Goal: Task Accomplishment & Management: Manage account settings

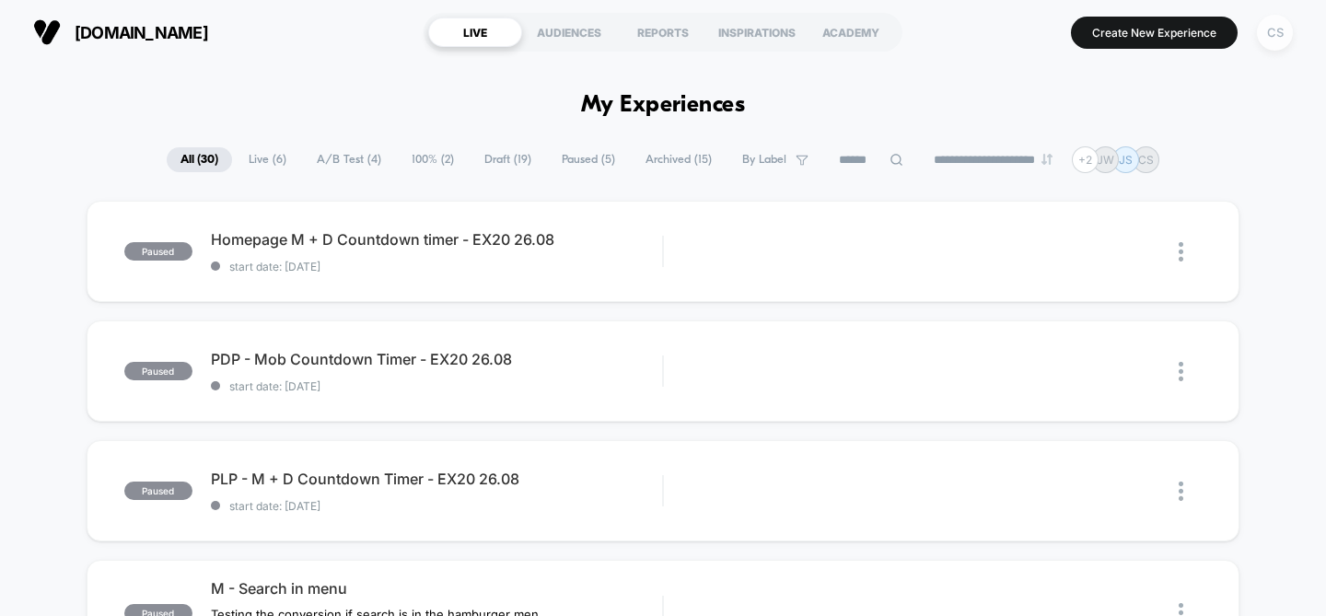
drag, startPoint x: 1261, startPoint y: 36, endPoint x: 1281, endPoint y: 41, distance: 20.8
click at [1261, 36] on div "CS" at bounding box center [1275, 33] width 36 height 36
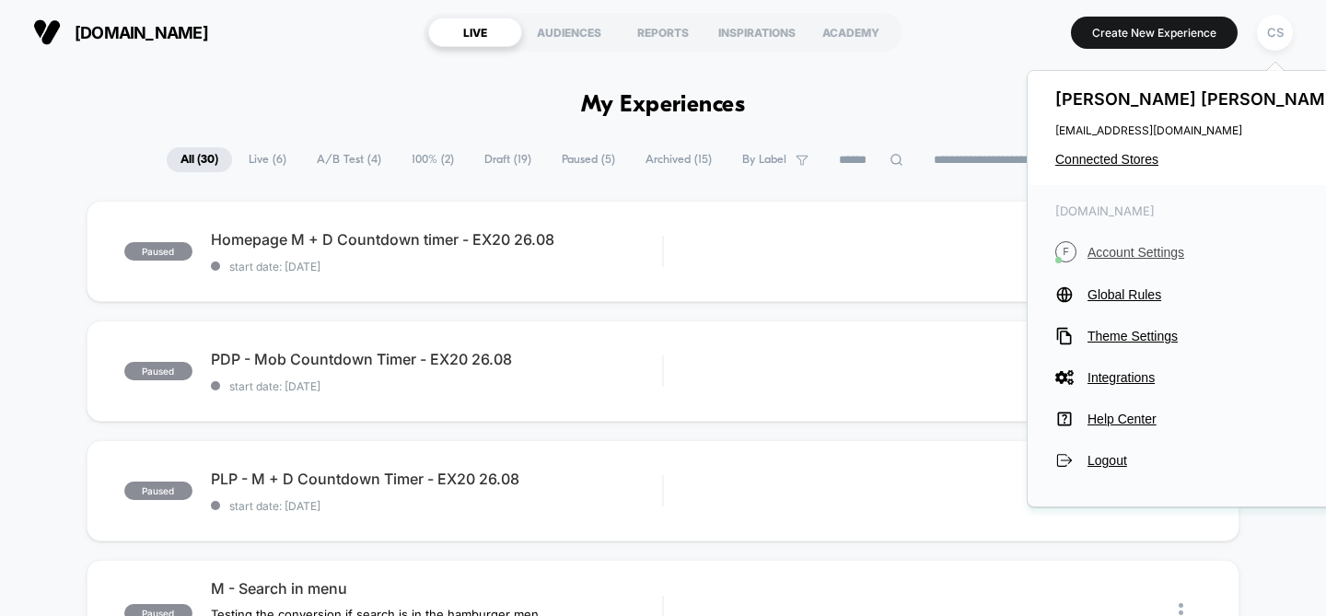
click at [1153, 250] on span "Account Settings" at bounding box center [1216, 252] width 259 height 15
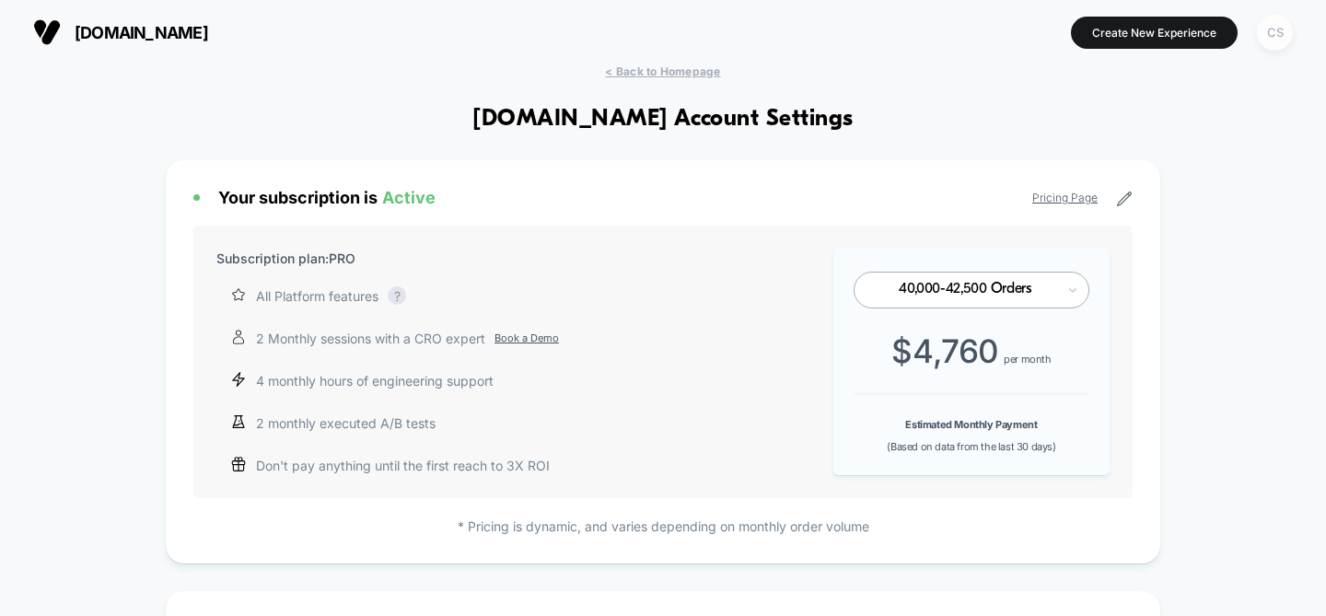
click at [1267, 32] on div "CS" at bounding box center [1275, 33] width 36 height 36
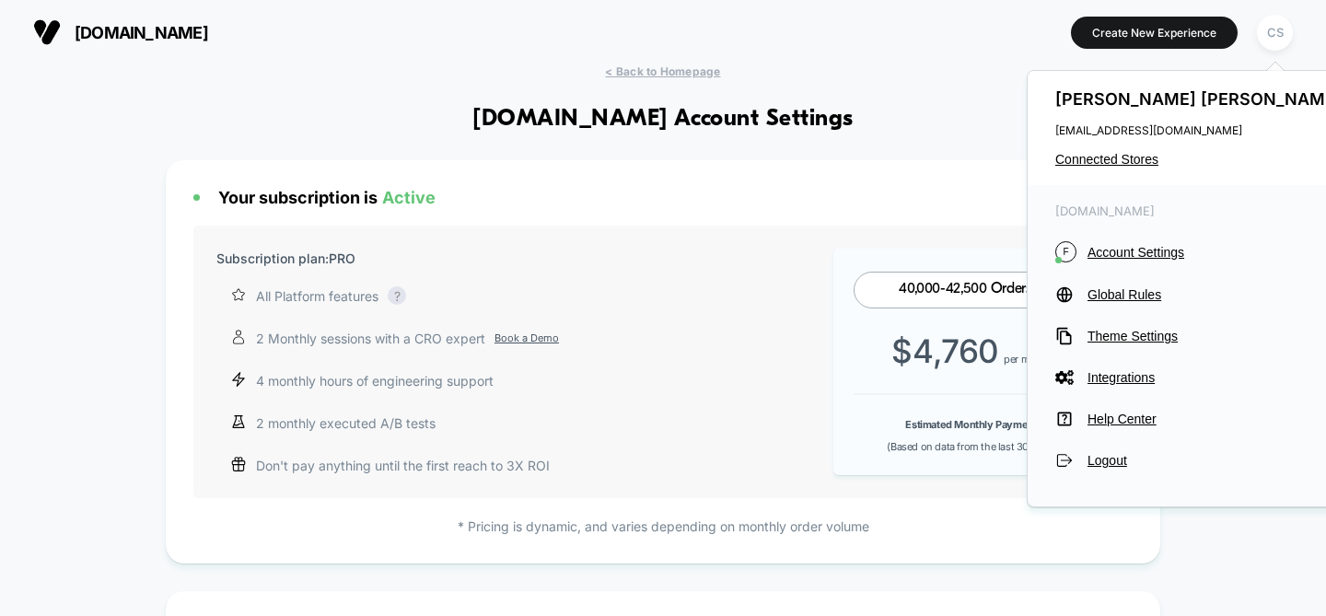
click at [651, 62] on div "[DOMAIN_NAME] Create New Experience CS" at bounding box center [663, 32] width 1326 height 64
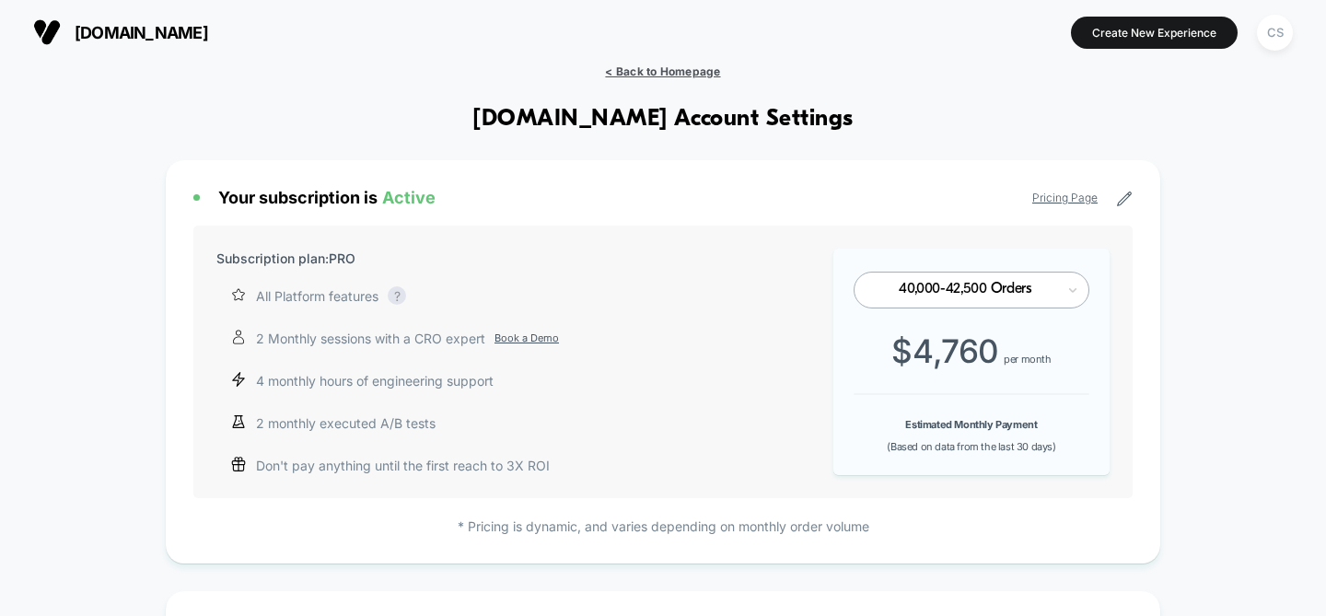
click at [677, 64] on span "< Back to Homepage" at bounding box center [662, 71] width 115 height 14
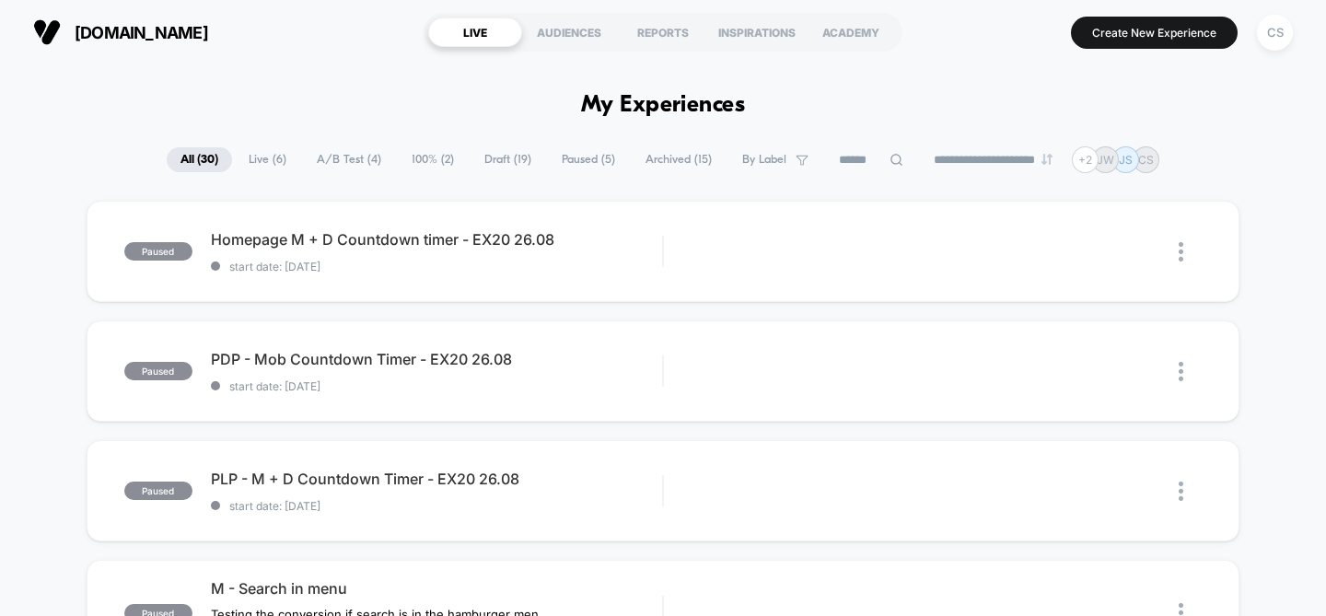
click at [1298, 26] on div "[DOMAIN_NAME] LIVE AUDIENCES REPORTS INSPIRATIONS ACADEMY Create New Experience…" at bounding box center [663, 32] width 1326 height 64
click at [1278, 34] on div "CS" at bounding box center [1275, 33] width 36 height 36
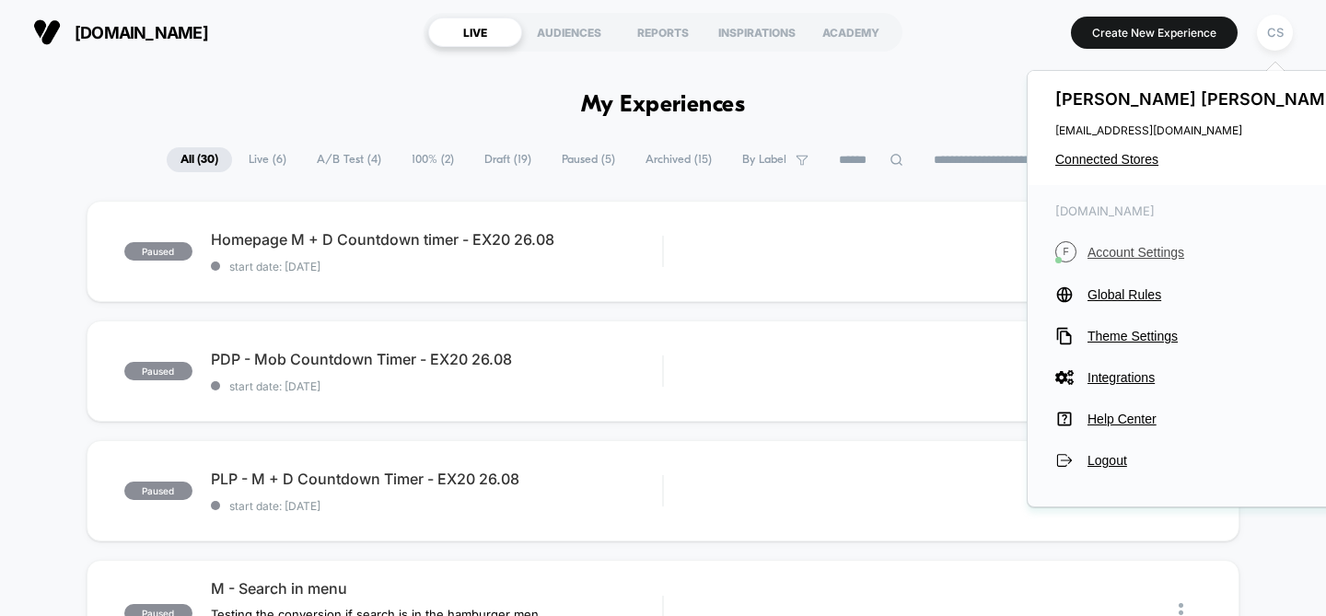
click at [1117, 251] on span "Account Settings" at bounding box center [1216, 252] width 259 height 15
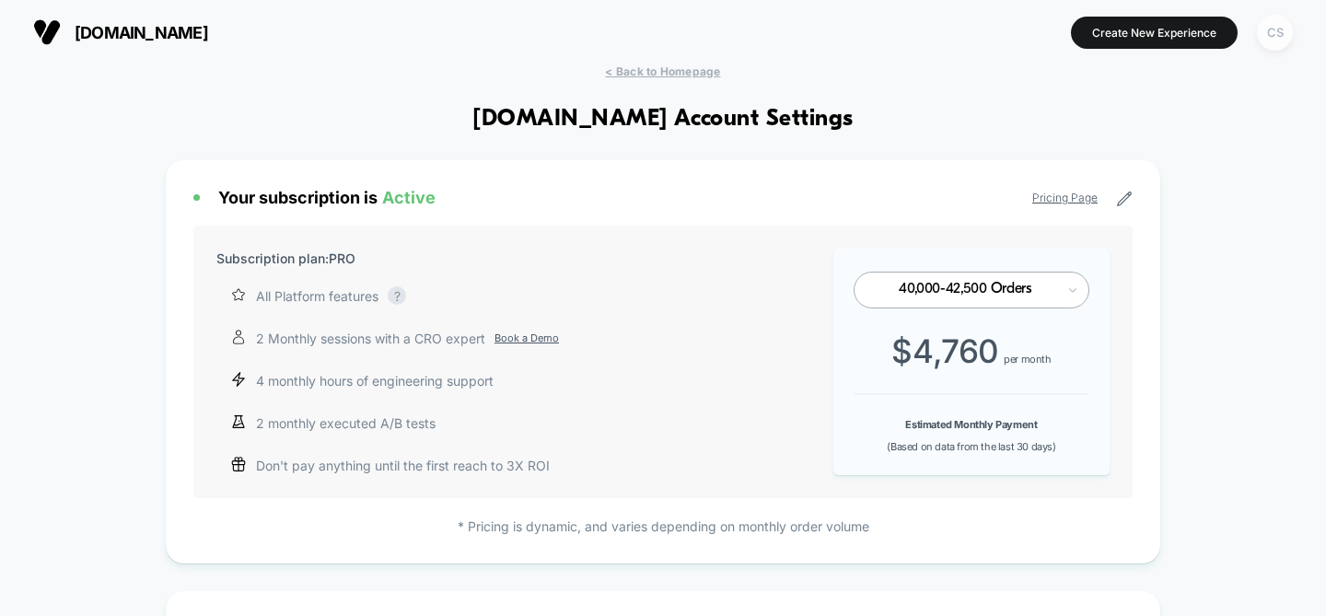
click at [1280, 23] on div "CS" at bounding box center [1275, 33] width 36 height 36
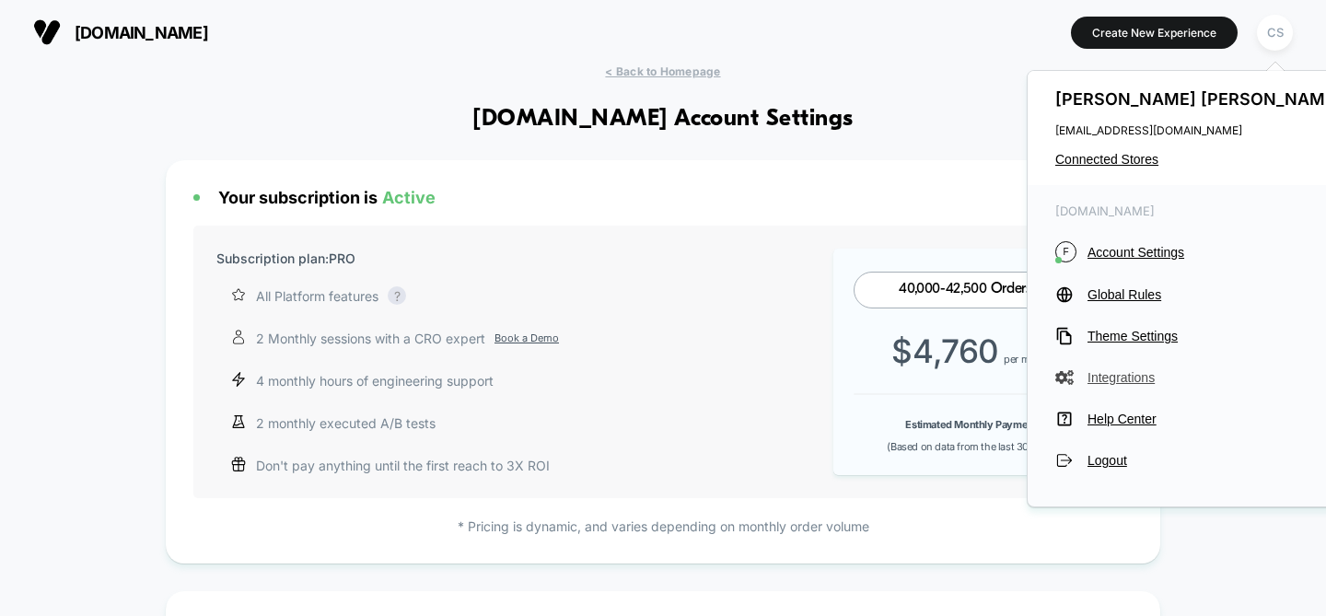
click at [1136, 380] on span "Integrations" at bounding box center [1216, 377] width 259 height 15
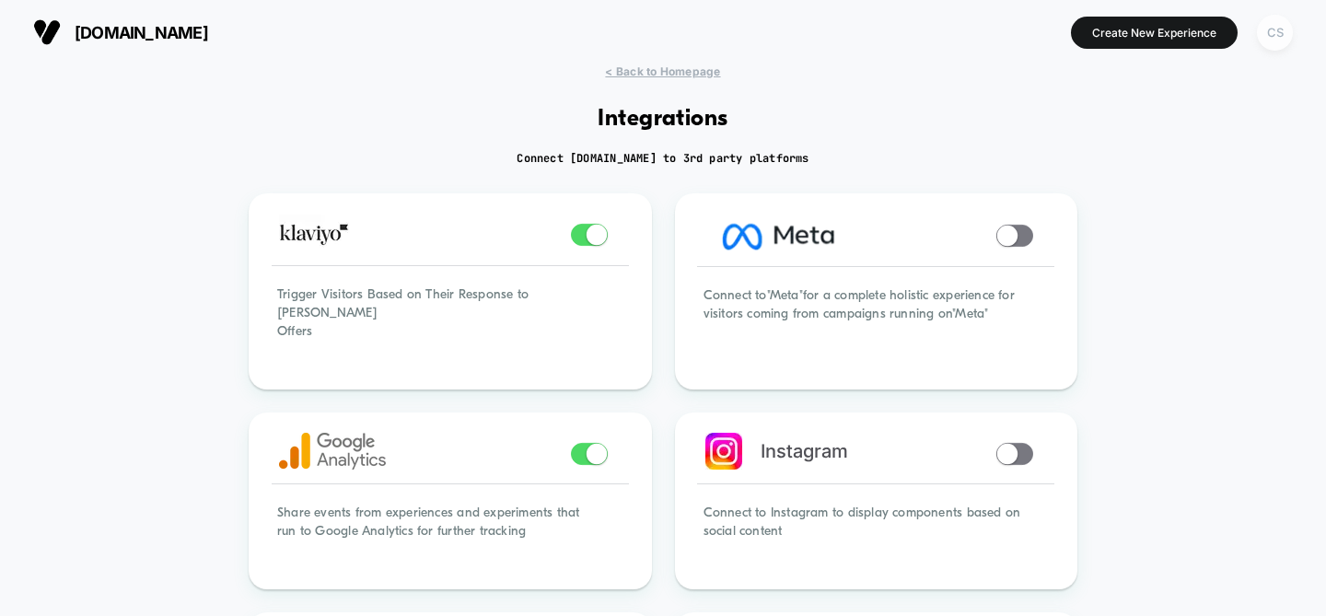
click at [1272, 47] on div "CS" at bounding box center [1275, 33] width 36 height 36
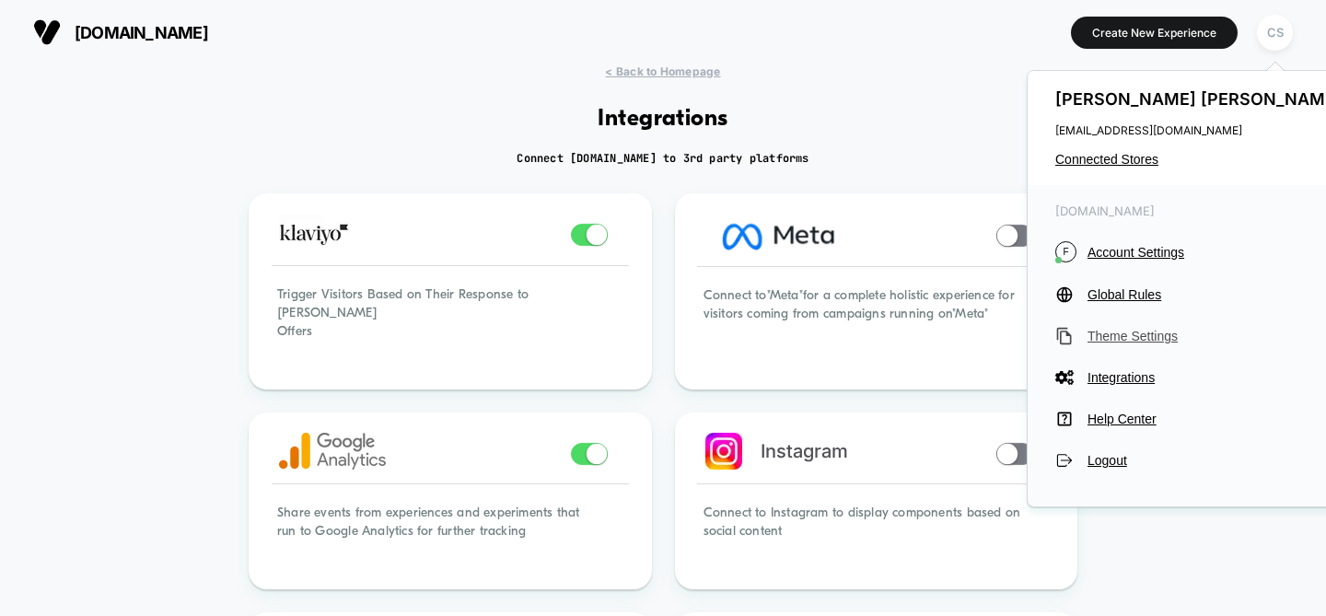
click at [1112, 333] on span "Theme Settings" at bounding box center [1216, 336] width 259 height 15
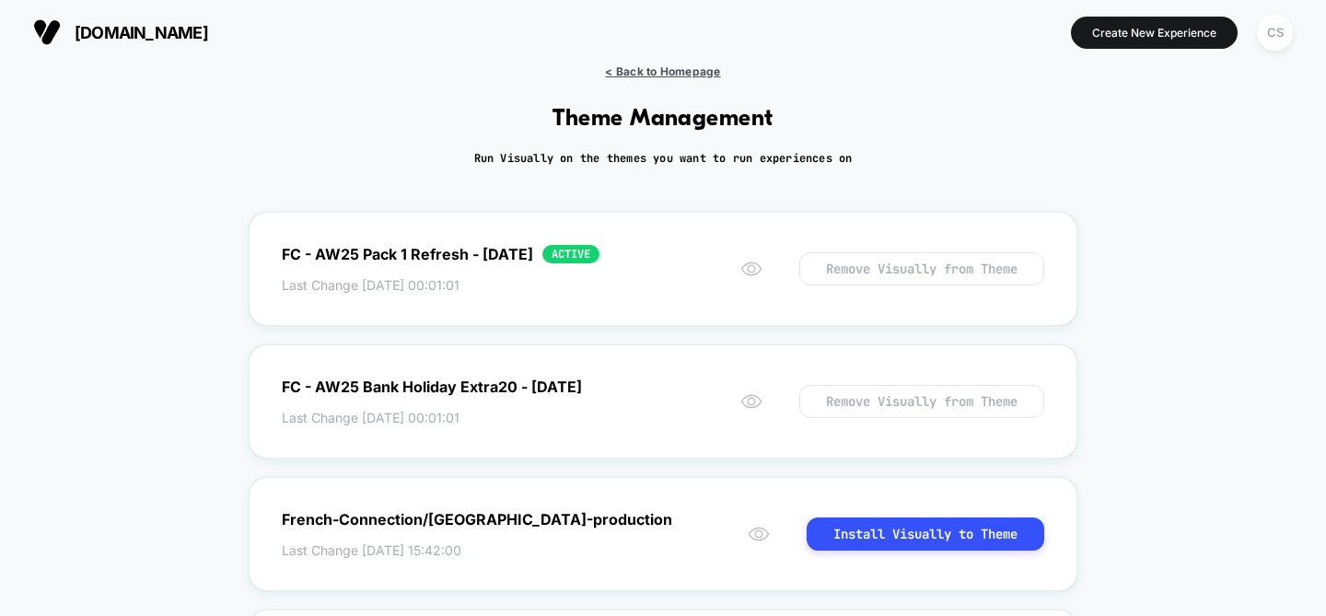
click at [635, 64] on span "< Back to Homepage" at bounding box center [662, 71] width 115 height 14
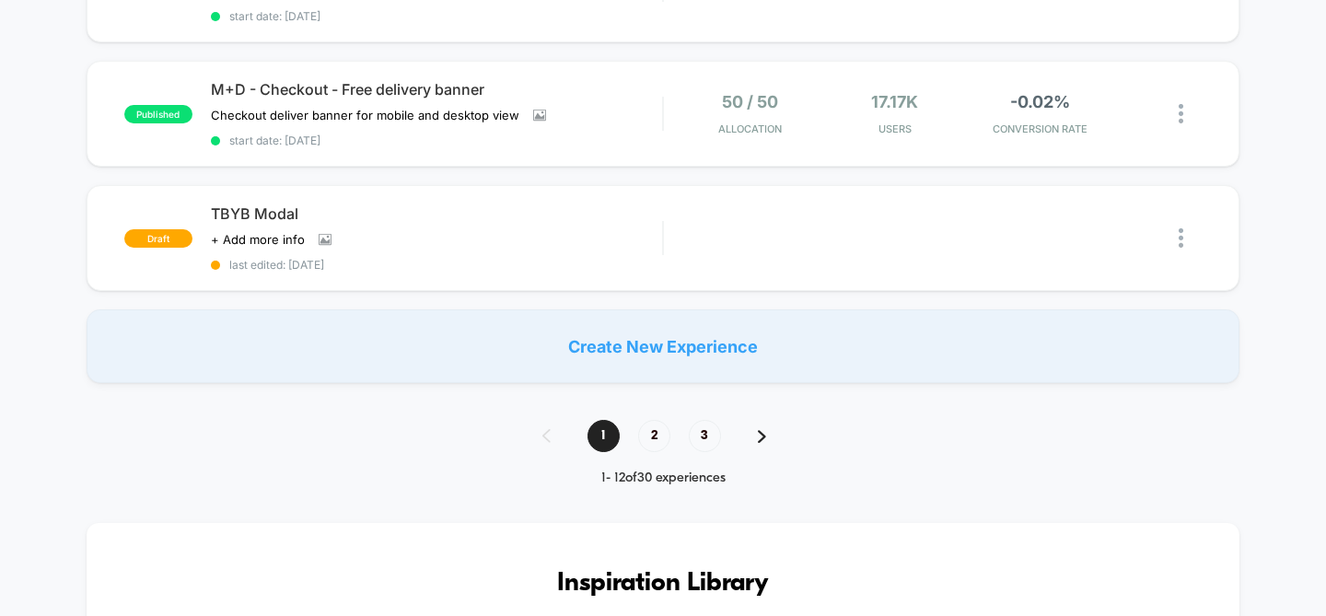
scroll to position [1405, 0]
click at [783, 228] on div "Edit" at bounding box center [781, 238] width 87 height 41
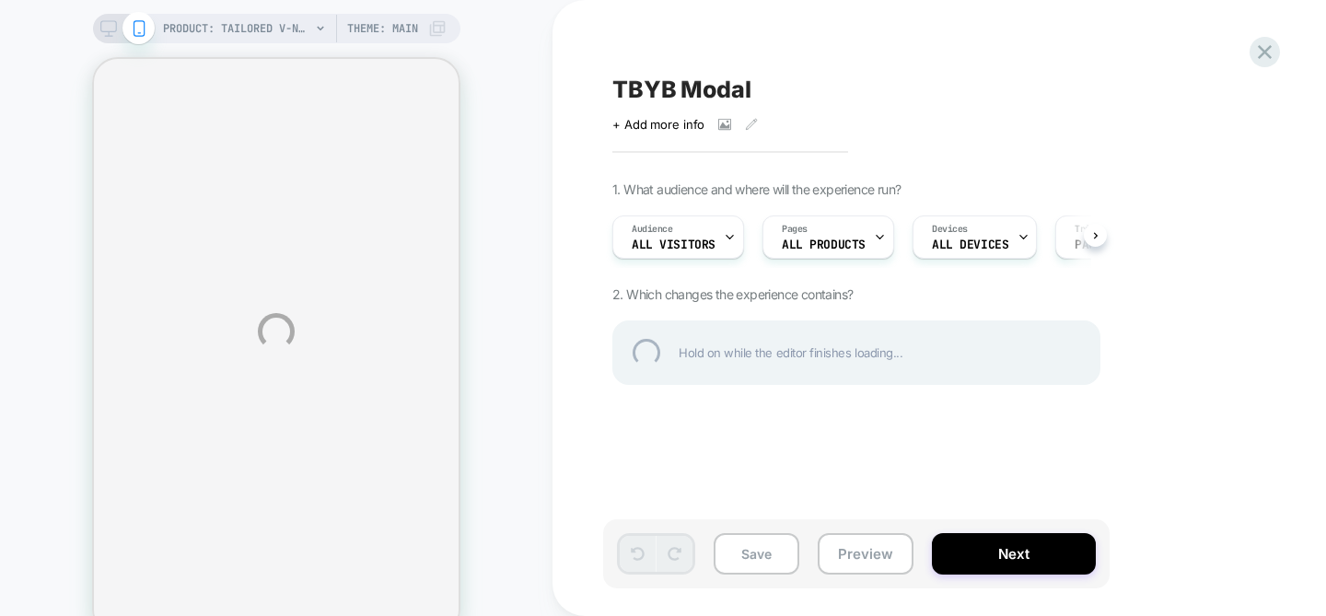
click at [624, 87] on div "TBYB Modal" at bounding box center [948, 90] width 672 height 28
click at [618, 90] on textarea "**********" at bounding box center [699, 90] width 175 height 28
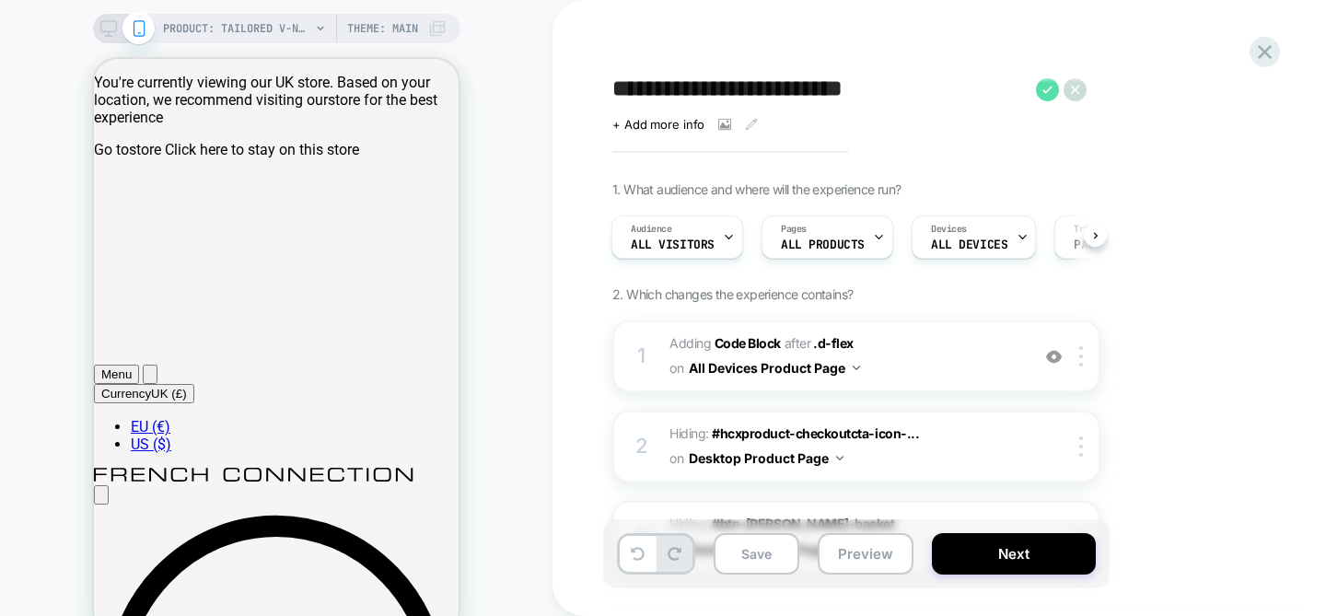
type textarea "**********"
click at [1051, 86] on icon at bounding box center [1047, 89] width 23 height 23
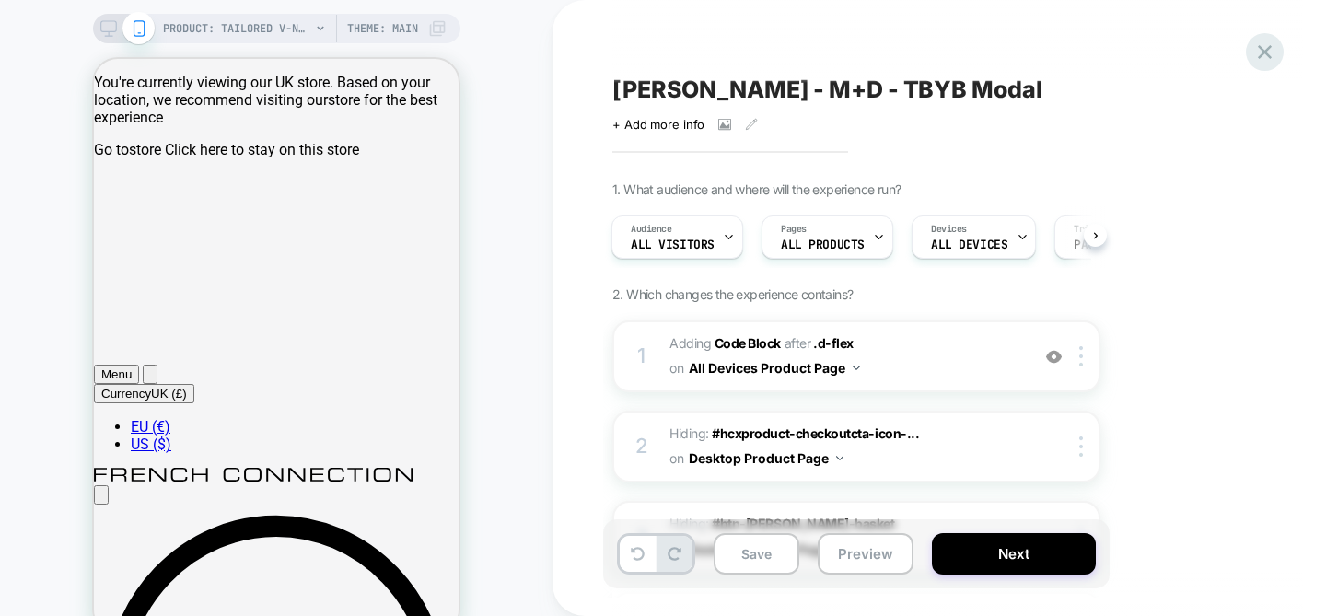
click at [1260, 58] on icon at bounding box center [1264, 52] width 25 height 25
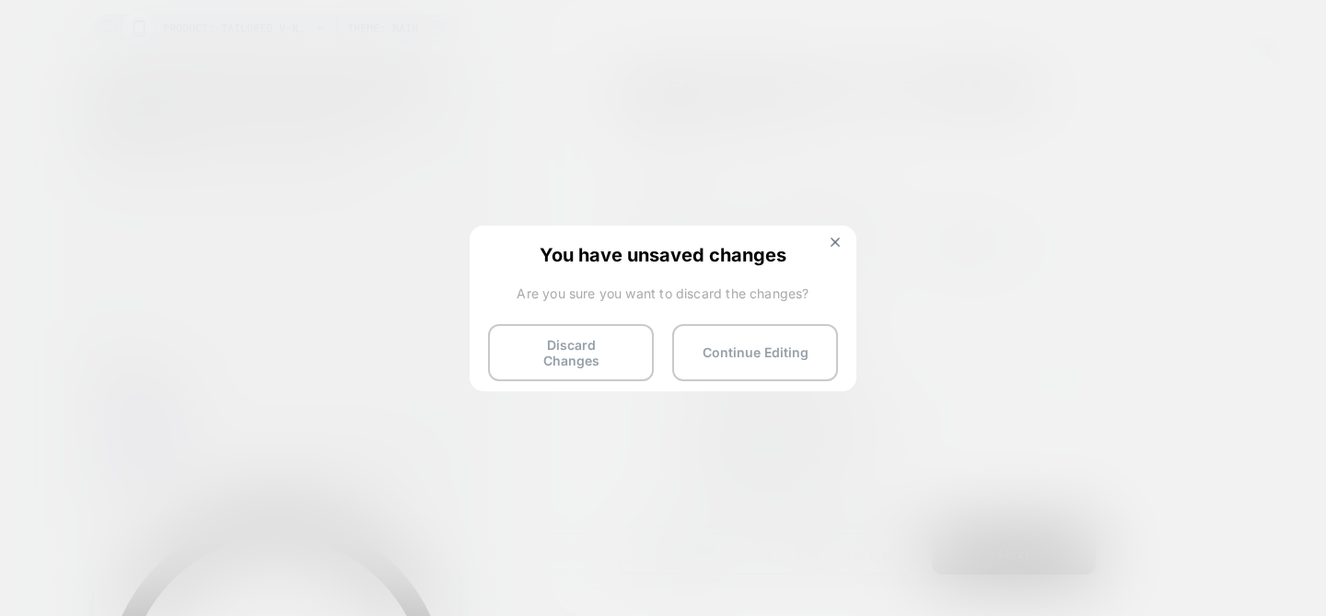
drag, startPoint x: 555, startPoint y: 340, endPoint x: 687, endPoint y: 302, distance: 137.0
click at [688, 302] on div "You have unsaved changes Are you sure you want to discard the changes? Discard …" at bounding box center [663, 307] width 387 height 163
click at [842, 232] on div "You have unsaved changes Are you sure you want to discard the changes? Discard …" at bounding box center [663, 307] width 387 height 163
click at [838, 235] on div "You have unsaved changes Are you sure you want to discard the changes? Discard …" at bounding box center [663, 307] width 387 height 163
click at [837, 237] on button at bounding box center [835, 245] width 20 height 16
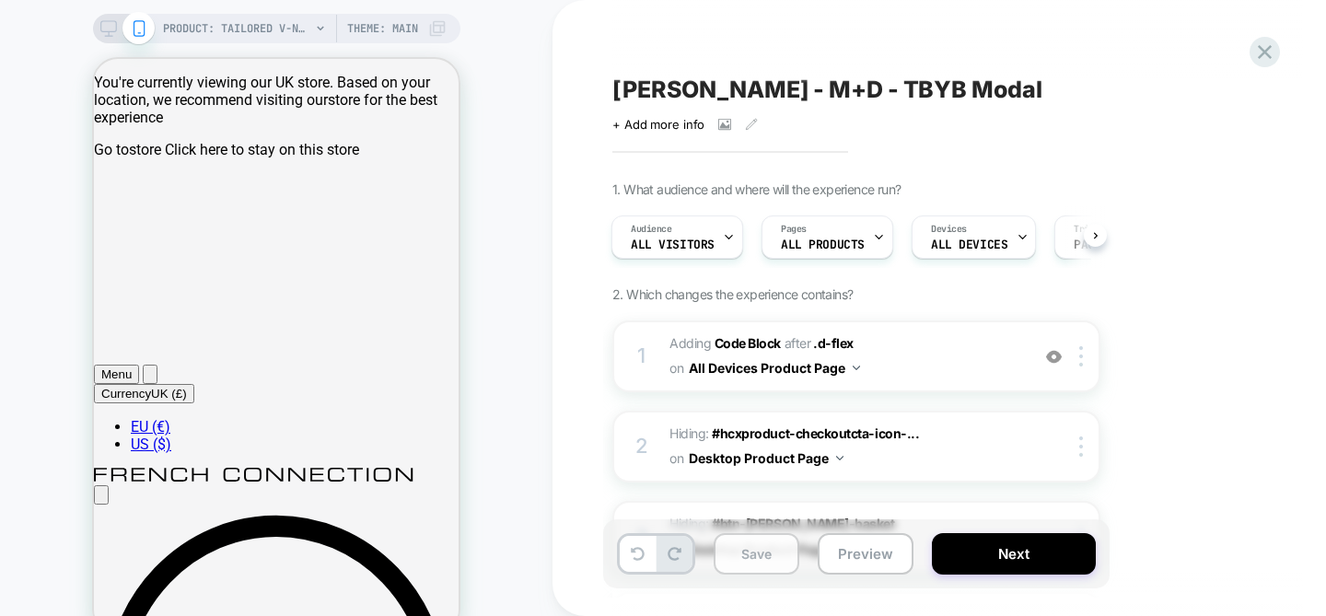
click at [729, 552] on button "Save" at bounding box center [757, 553] width 86 height 41
click at [1264, 58] on icon at bounding box center [1264, 52] width 25 height 25
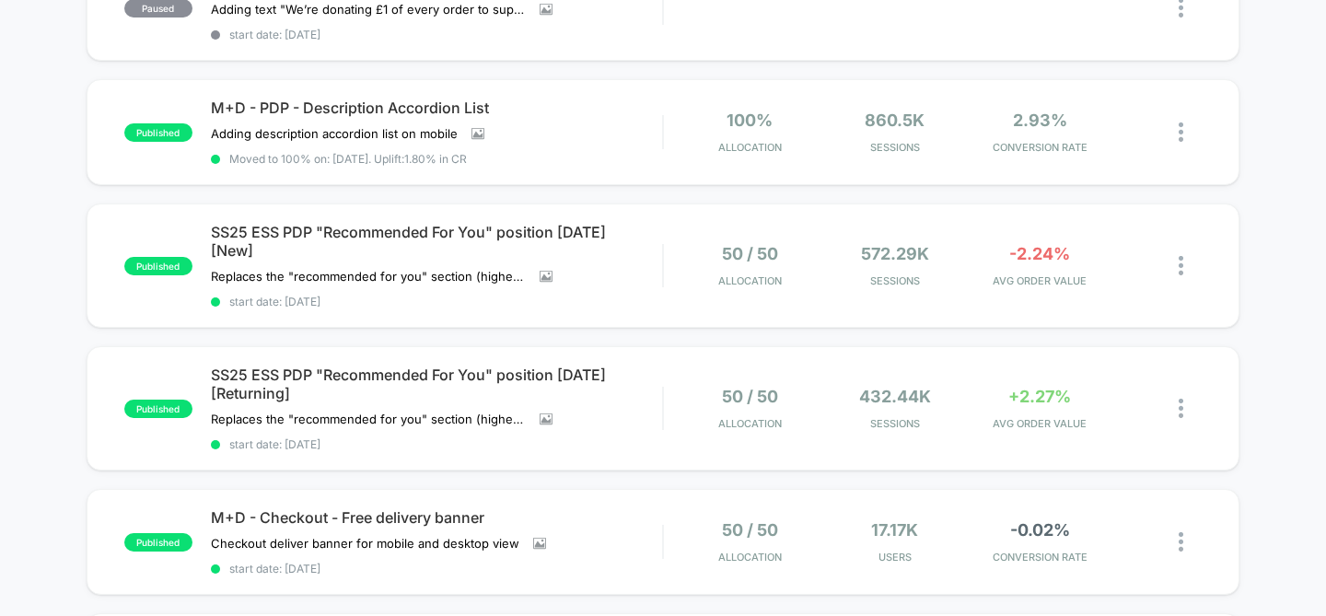
scroll to position [1272, 0]
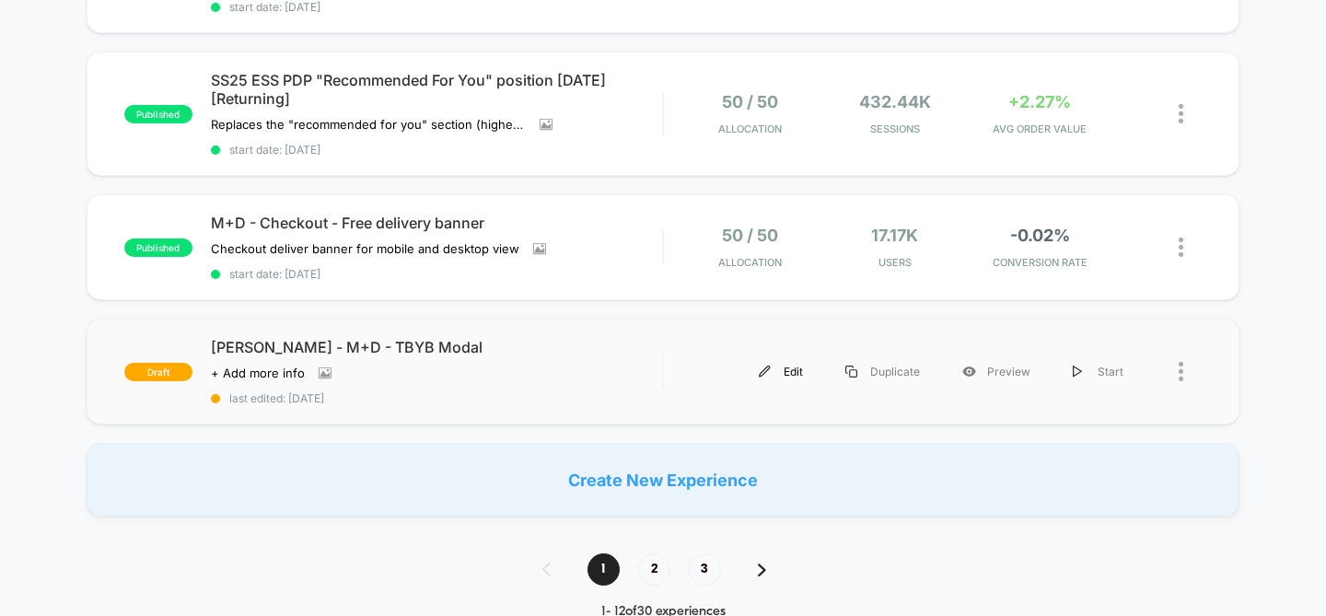
click at [778, 358] on div "Edit" at bounding box center [781, 371] width 87 height 41
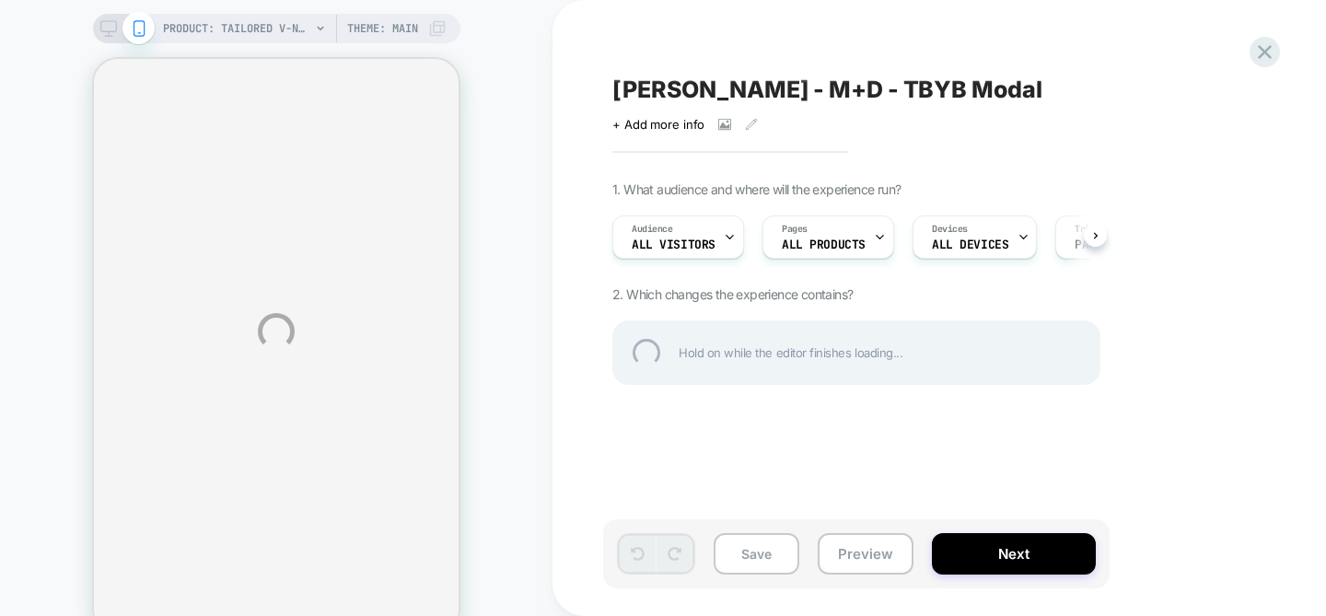
click at [866, 91] on div "[PERSON_NAME] - M+D - TBYB Modal" at bounding box center [948, 90] width 672 height 28
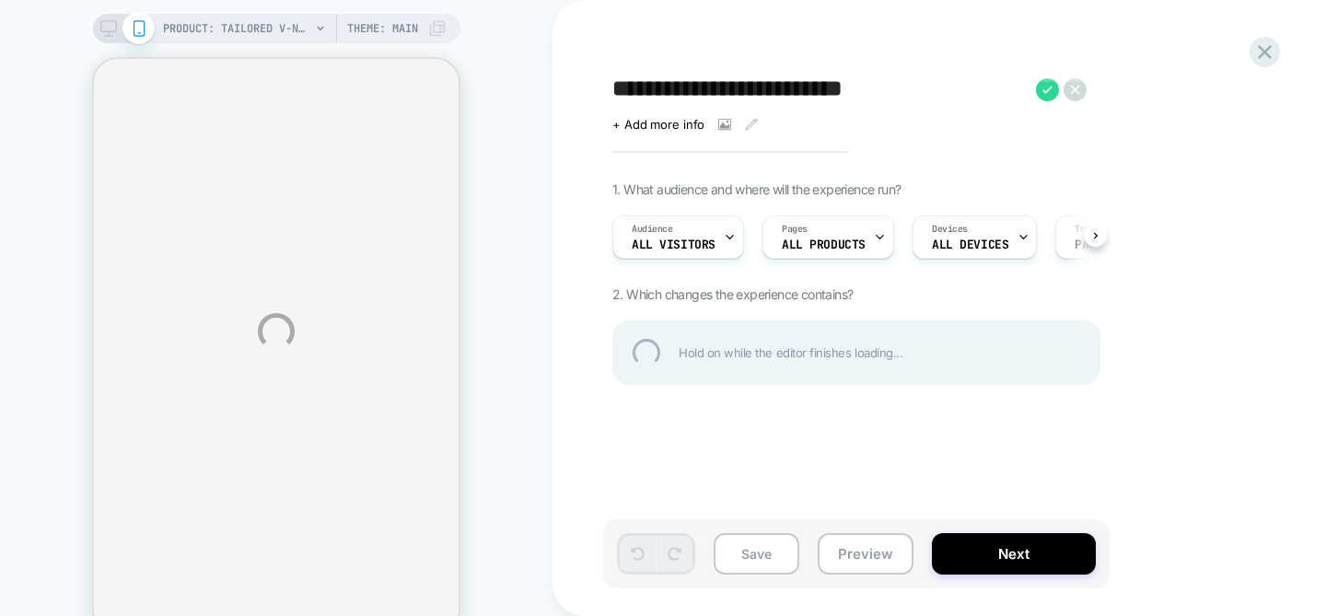
click at [854, 91] on textarea "**********" at bounding box center [819, 90] width 414 height 28
type textarea "**********"
click at [1115, 87] on div "**********" at bounding box center [948, 90] width 672 height 28
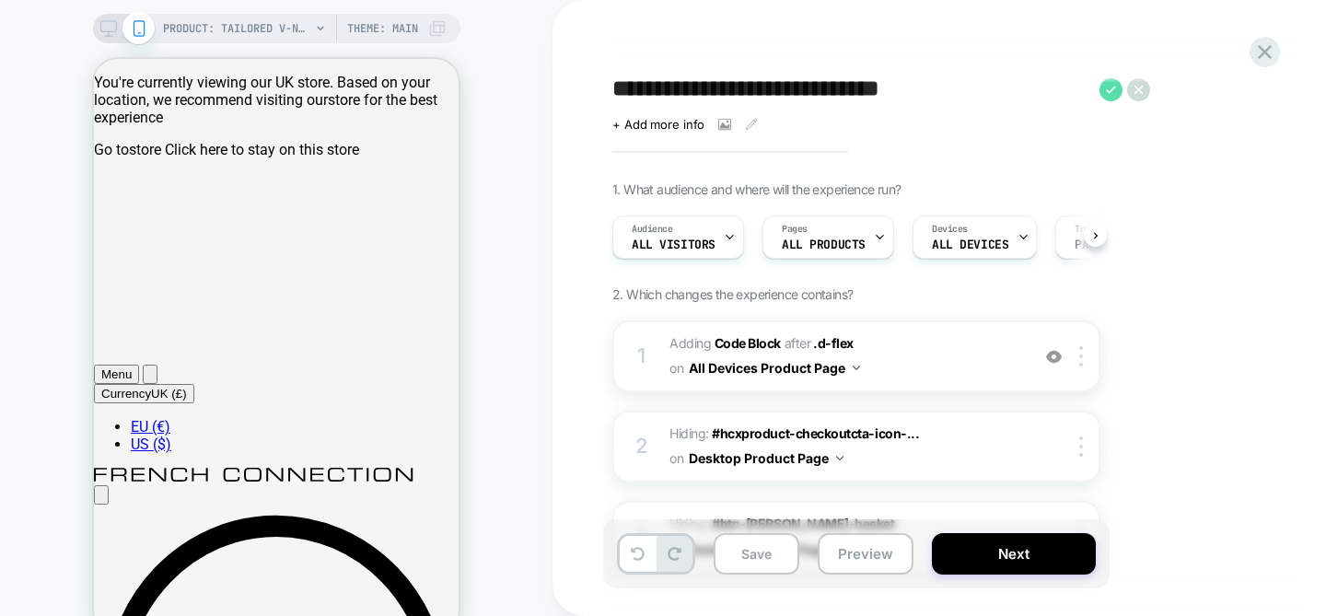
click at [1112, 92] on icon at bounding box center [1110, 89] width 23 height 23
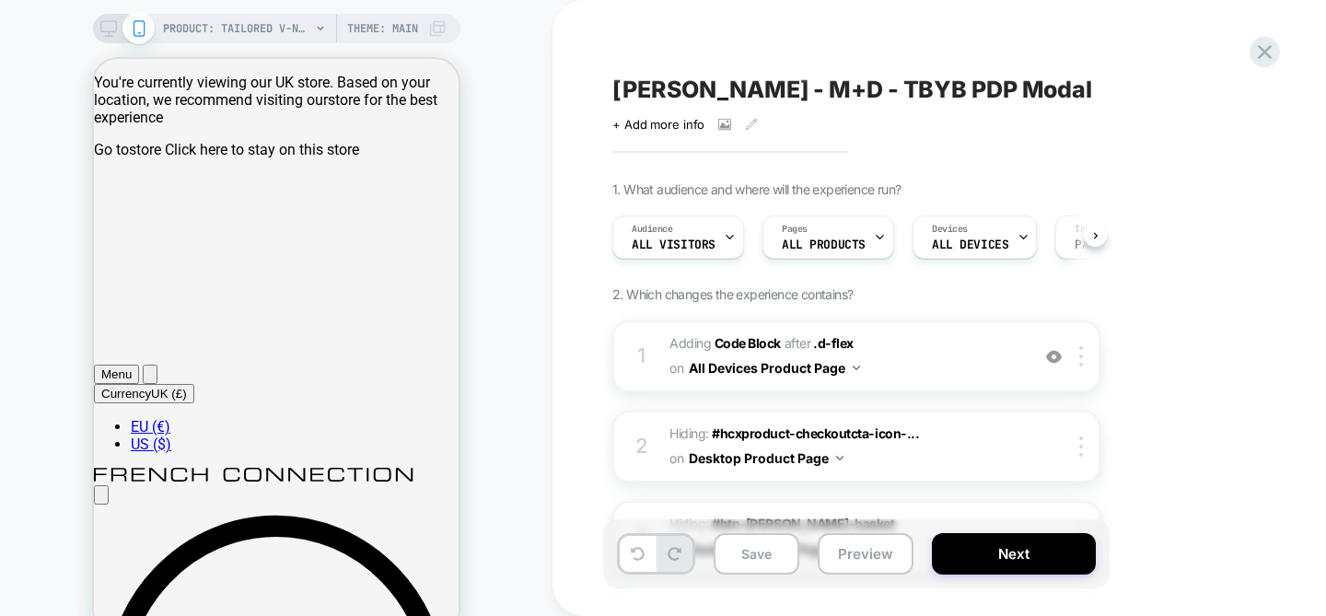
scroll to position [0, 1]
click at [771, 559] on button "Save" at bounding box center [757, 553] width 86 height 41
click at [1264, 57] on icon at bounding box center [1264, 52] width 25 height 25
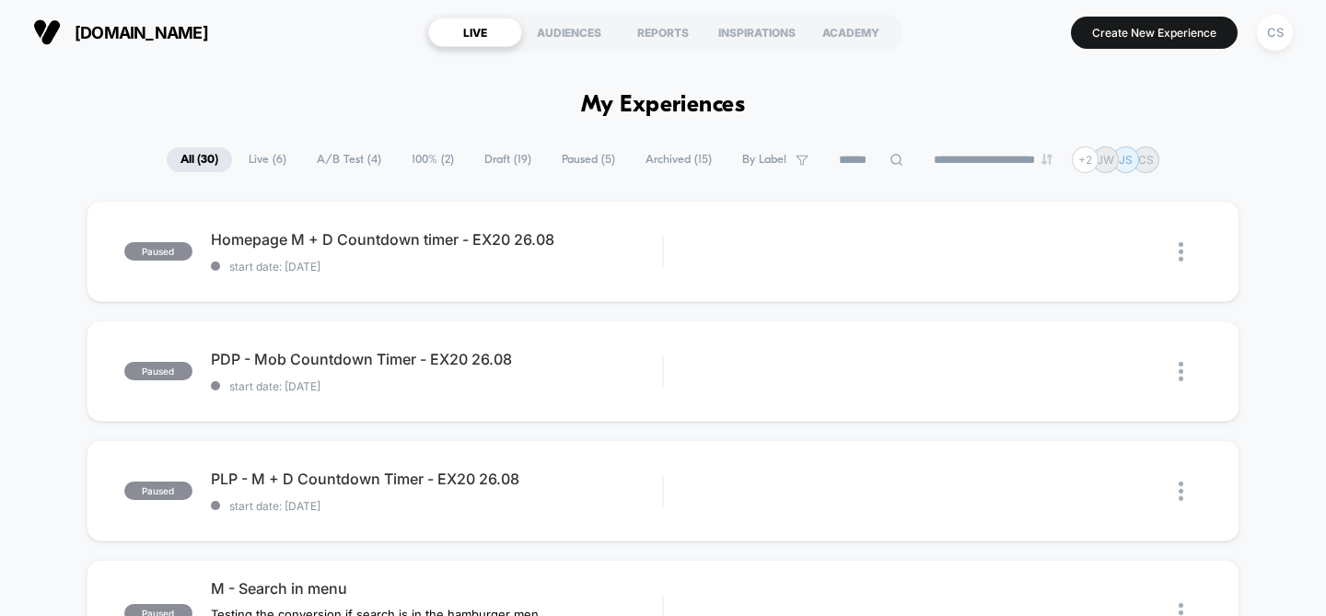
click at [1275, 52] on div "CS" at bounding box center [1274, 32] width 47 height 46
click at [1286, 33] on div "CS" at bounding box center [1275, 33] width 36 height 36
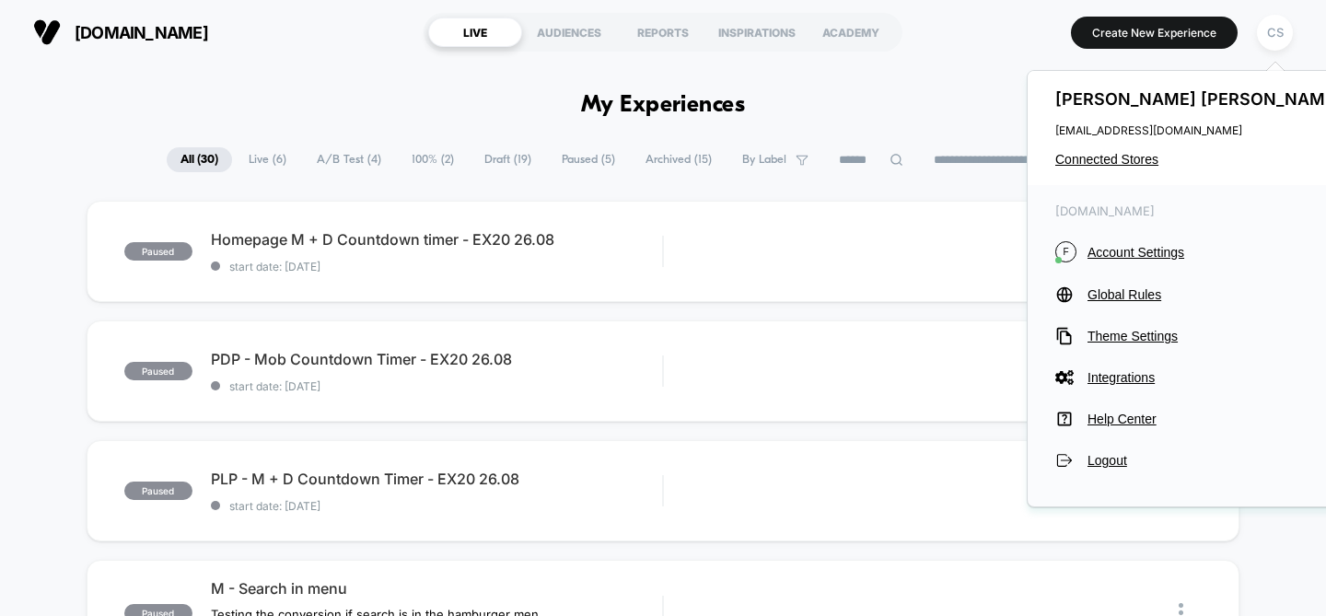
click at [907, 60] on div "[DOMAIN_NAME] LIVE AUDIENCES REPORTS INSPIRATIONS ACADEMY Create New Experience…" at bounding box center [663, 32] width 1326 height 64
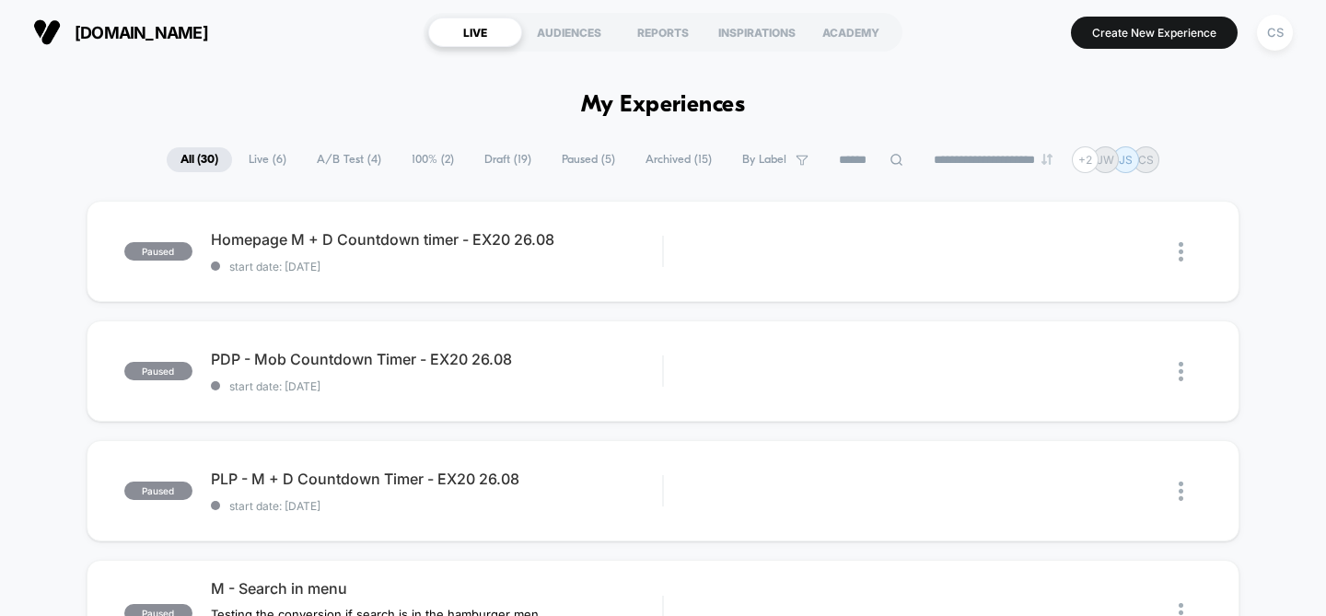
click at [1274, 33] on div "CS" at bounding box center [1275, 33] width 36 height 36
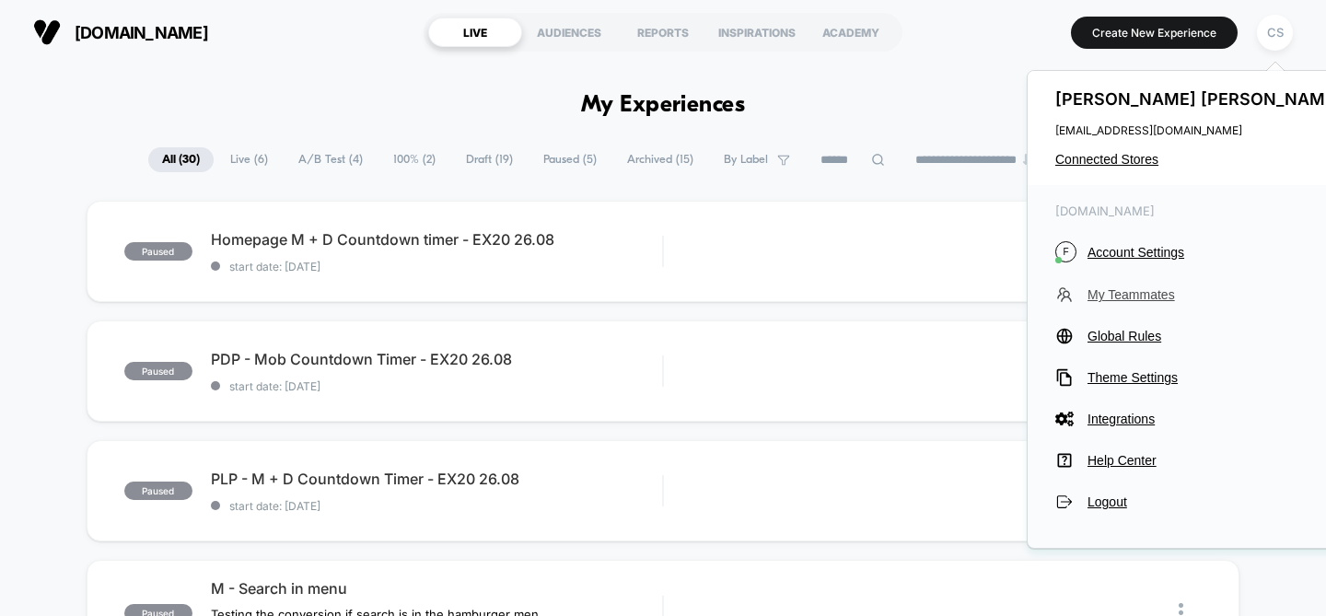
click at [1151, 296] on span "My Teammates" at bounding box center [1216, 294] width 259 height 15
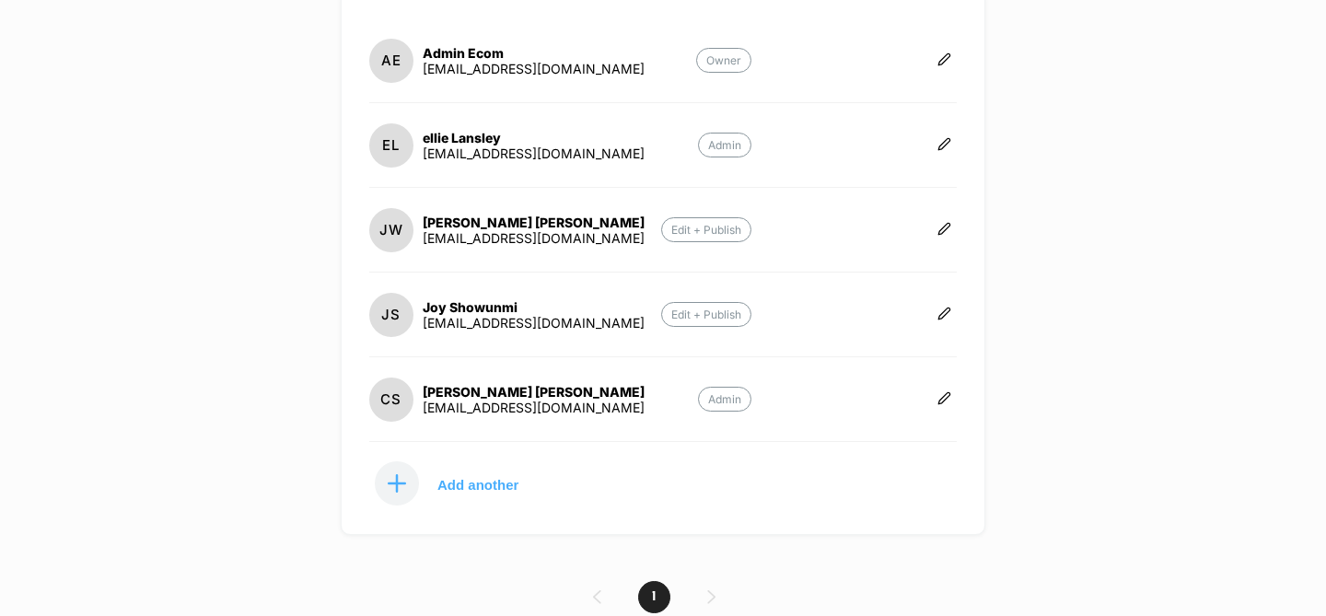
scroll to position [276, 0]
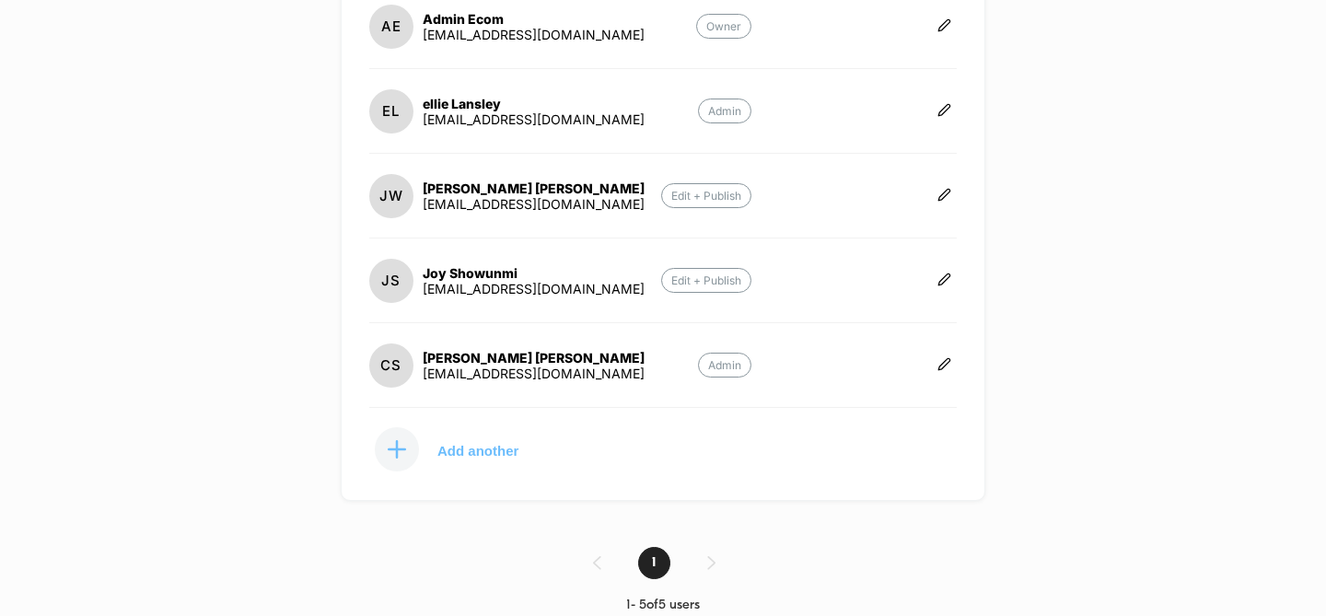
click at [503, 446] on p "Add another" at bounding box center [477, 450] width 81 height 9
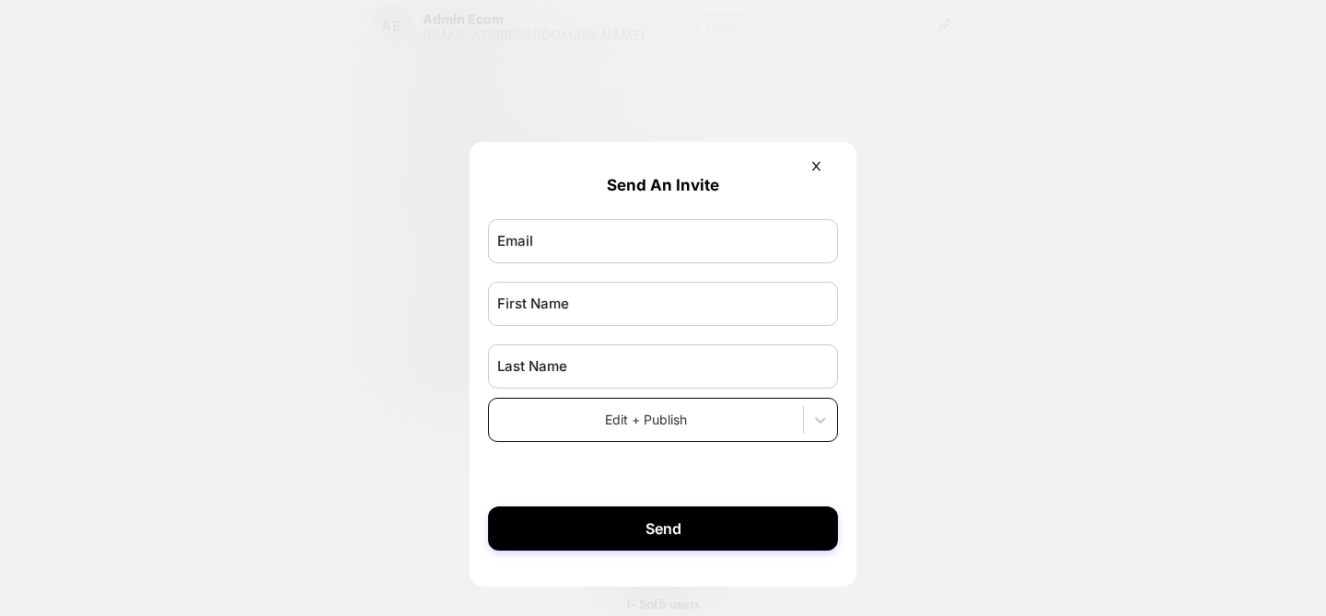
click at [798, 419] on div "Edit + Publish" at bounding box center [646, 419] width 314 height 27
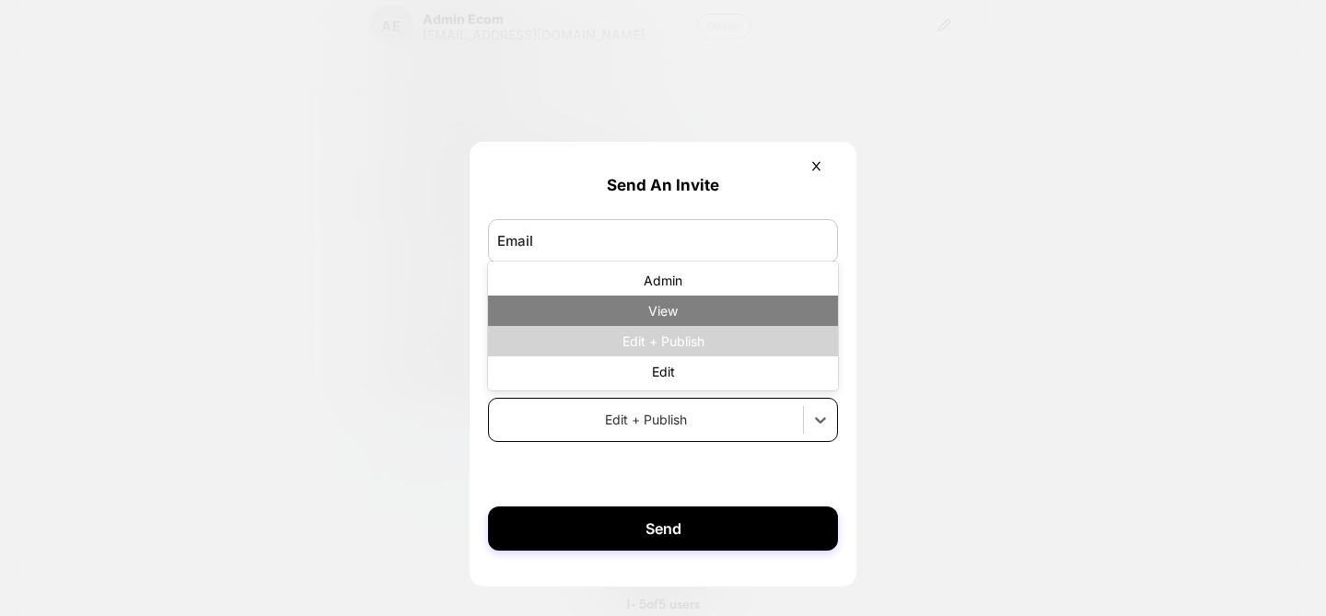
click at [791, 309] on div "View" at bounding box center [663, 311] width 350 height 30
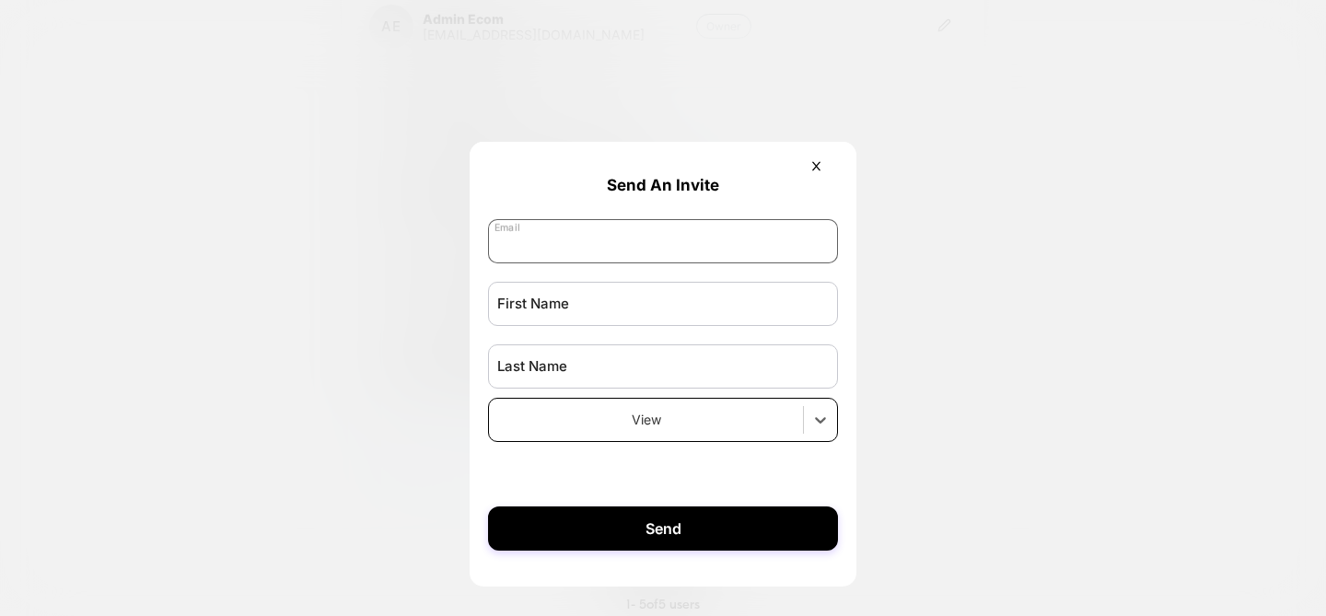
click at [751, 251] on input "email" at bounding box center [663, 241] width 350 height 44
click at [311, 13] on div at bounding box center [663, 308] width 1326 height 616
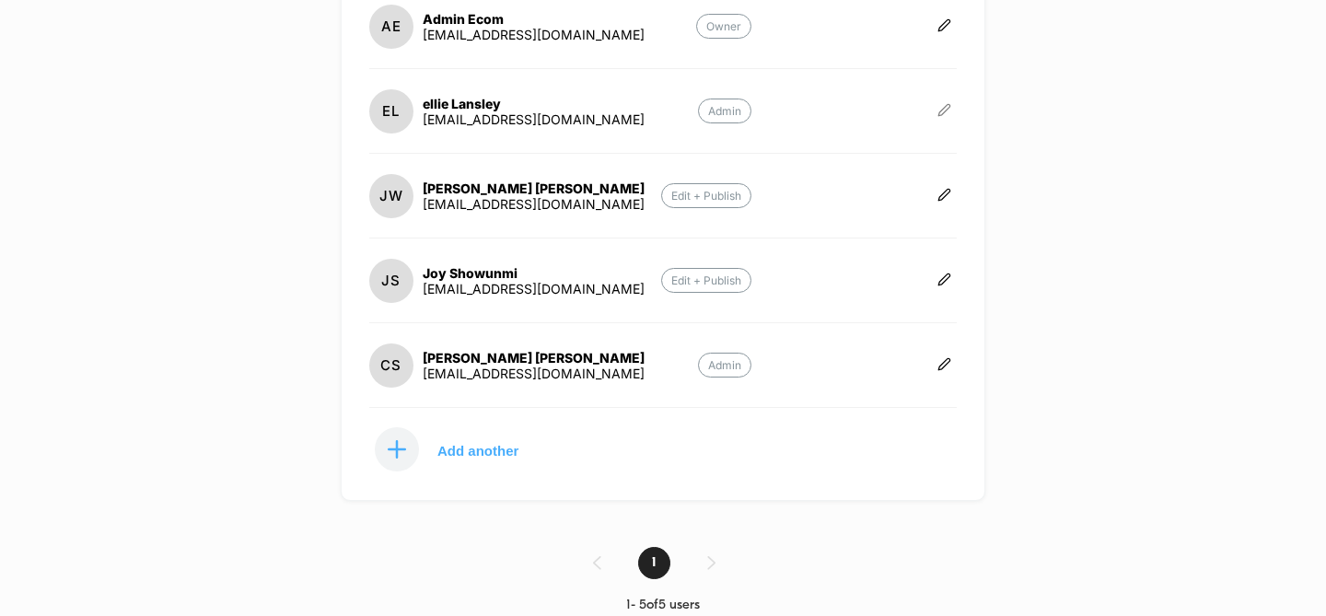
click at [956, 109] on div "AE Admin Ecom administrative@frenchconnection.com Owner EL ellie Lansley lansle…" at bounding box center [663, 228] width 645 height 545
click at [950, 109] on icon at bounding box center [944, 110] width 14 height 14
click at [493, 427] on button "Add another" at bounding box center [461, 449] width 184 height 46
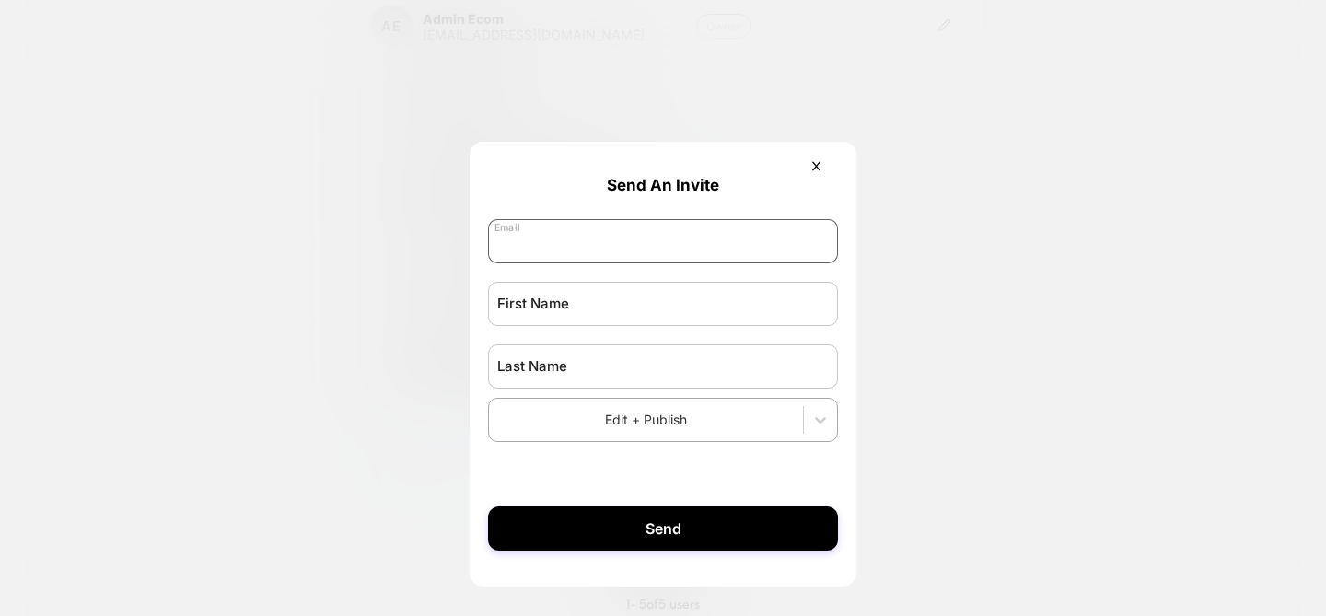
click at [723, 255] on input "email" at bounding box center [663, 241] width 350 height 44
paste input "**********"
type input "**********"
click at [654, 308] on input "text" at bounding box center [663, 304] width 350 height 44
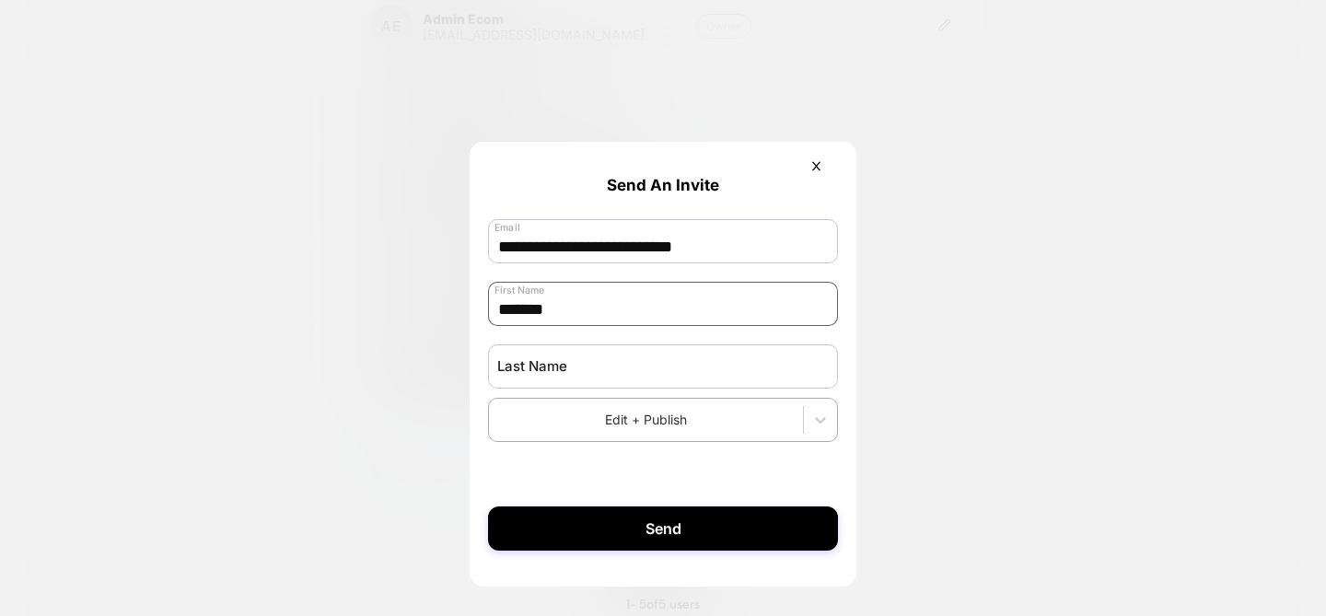
type input "*******"
click at [815, 424] on icon at bounding box center [820, 420] width 18 height 18
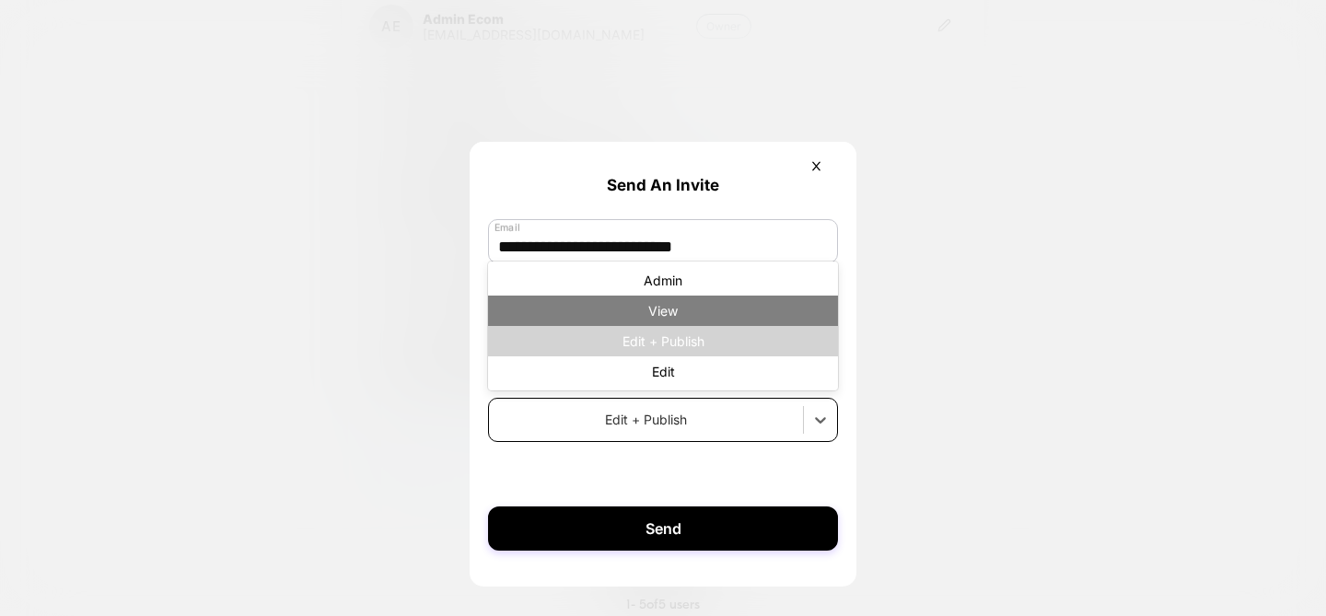
click at [696, 311] on div "View" at bounding box center [663, 311] width 350 height 30
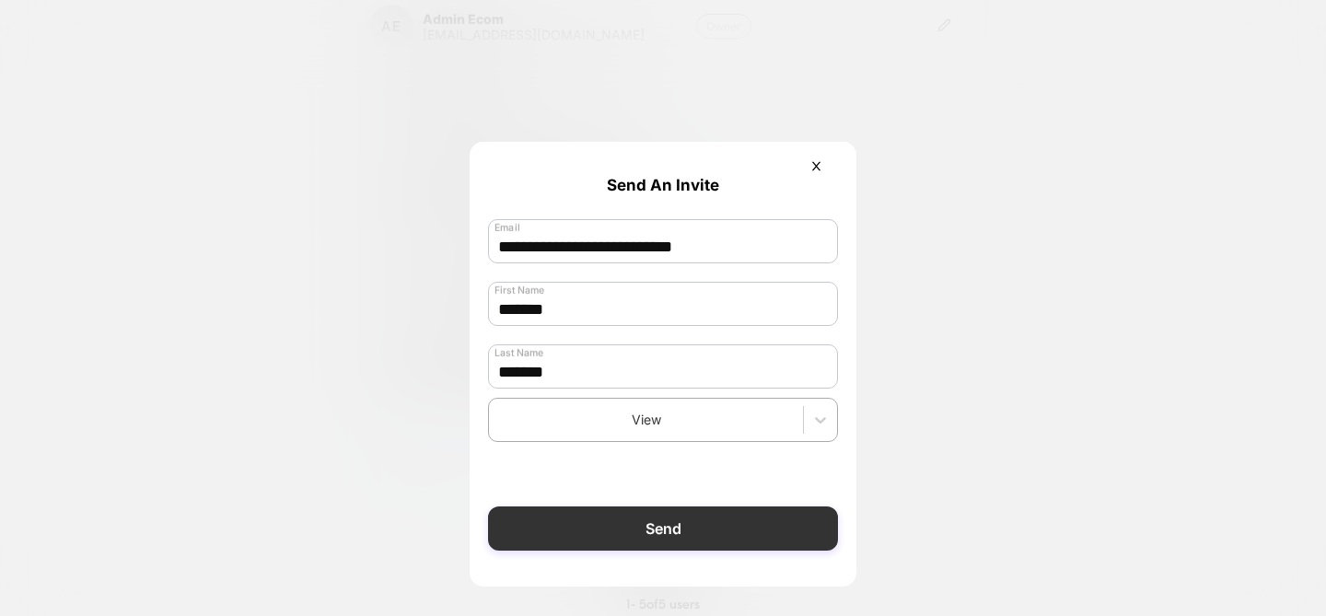
click at [684, 529] on button "Send" at bounding box center [663, 528] width 350 height 44
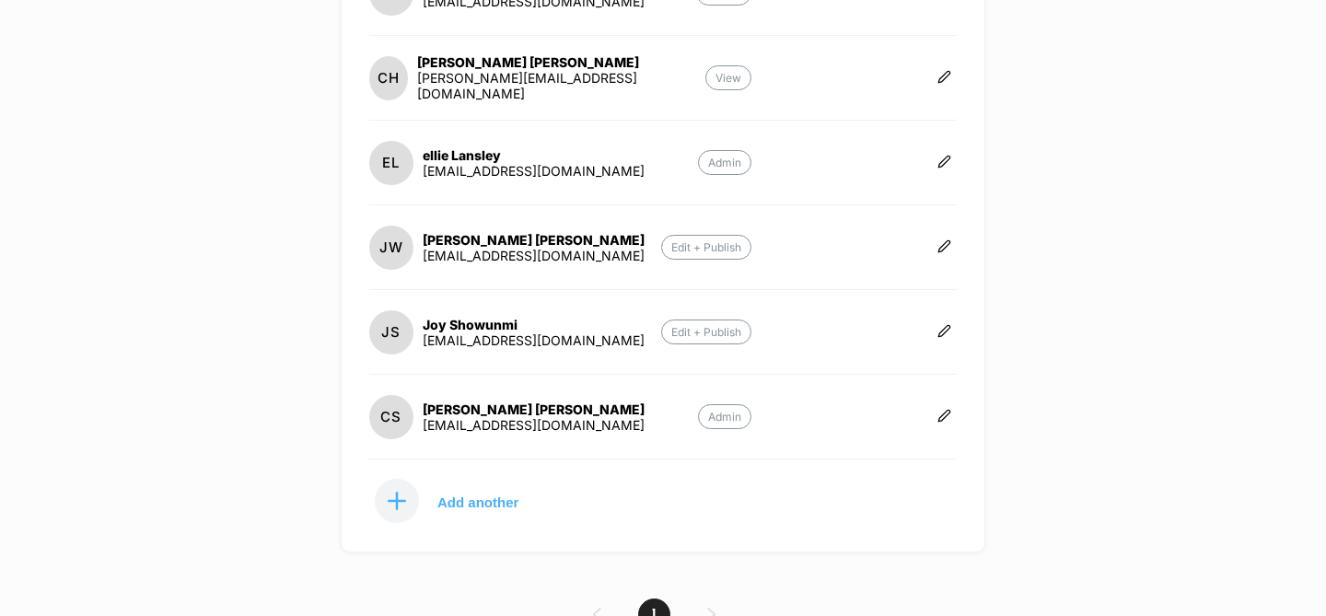
scroll to position [326, 0]
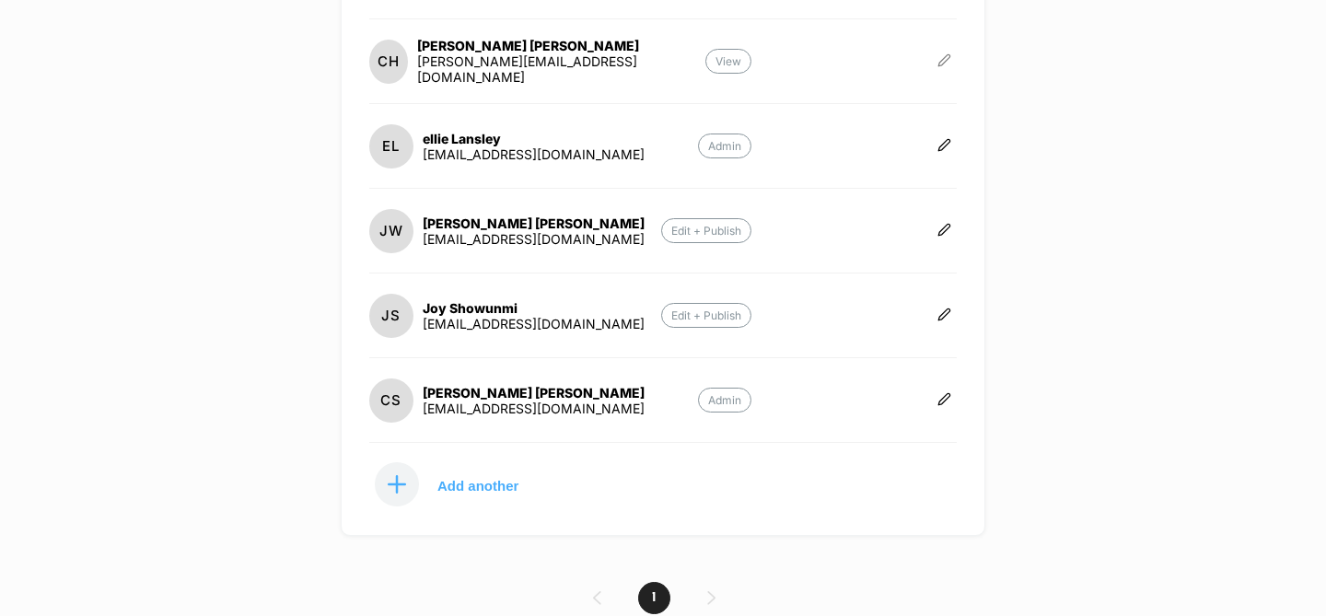
click at [937, 64] on icon at bounding box center [944, 60] width 14 height 14
click at [1012, 43] on icon "button" at bounding box center [1006, 39] width 14 height 14
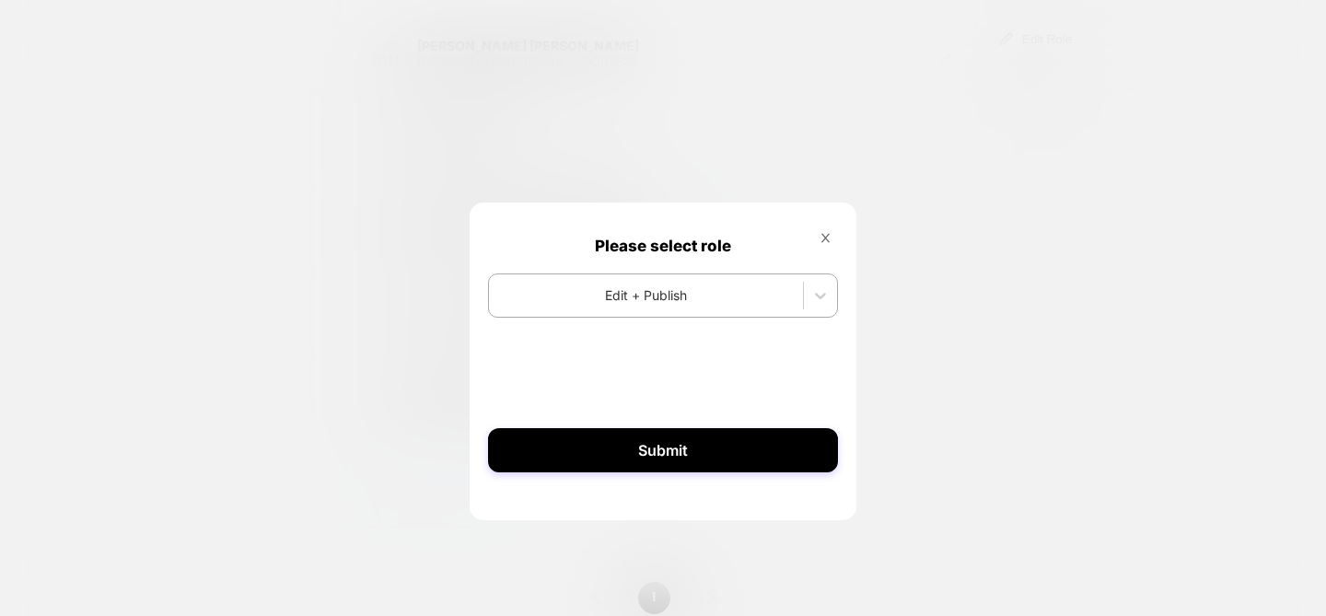
click at [822, 234] on icon at bounding box center [825, 237] width 8 height 9
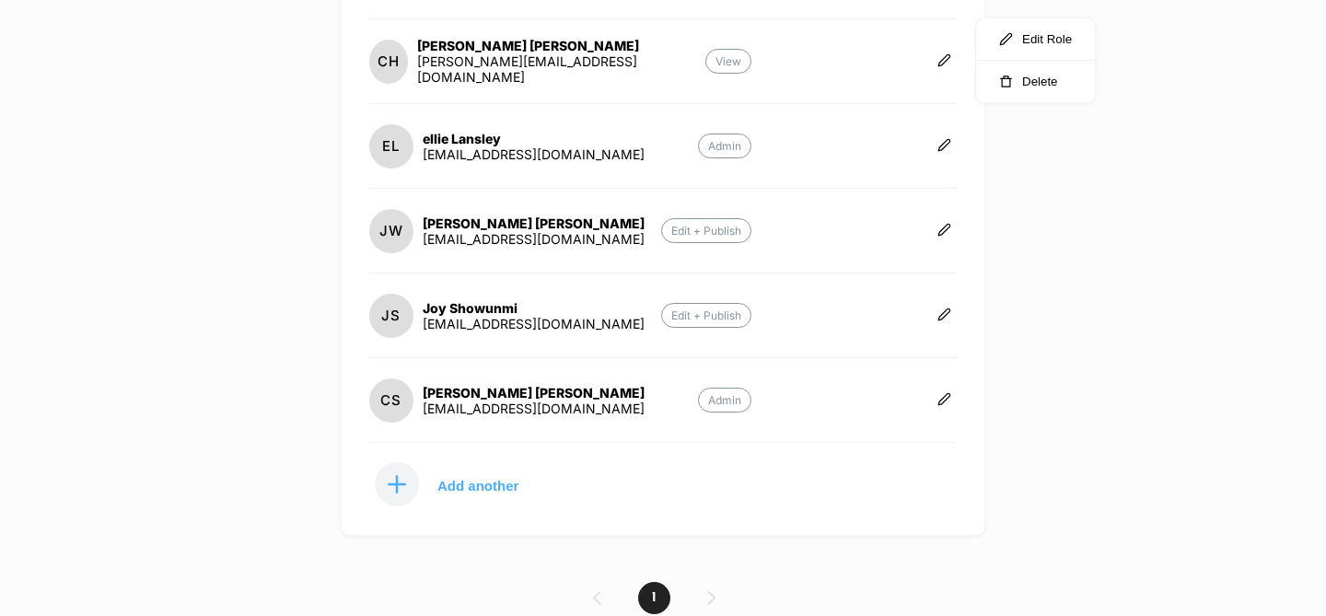
click at [1160, 310] on div "frenchconnection.com Create New Experience CS Teammates (6) AE Admin Ecom admin…" at bounding box center [663, 308] width 1326 height 616
click at [499, 484] on p "Add another" at bounding box center [477, 485] width 81 height 9
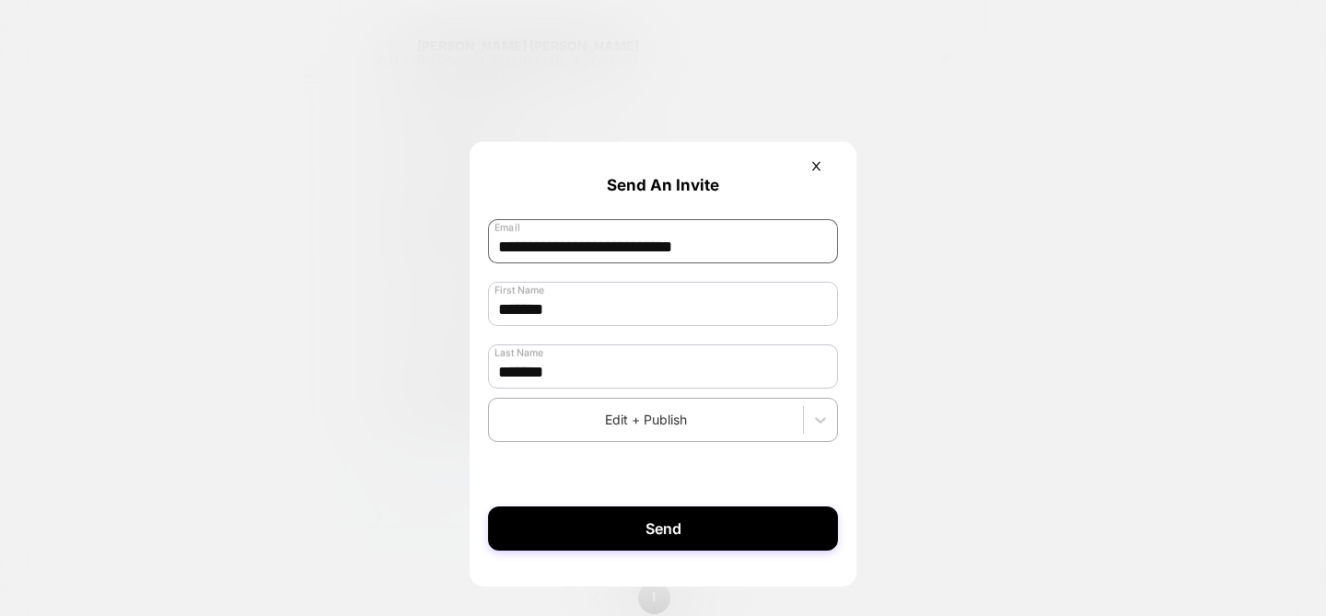
click at [721, 260] on input "**********" at bounding box center [663, 241] width 350 height 44
click at [529, 247] on input "**********" at bounding box center [663, 241] width 350 height 44
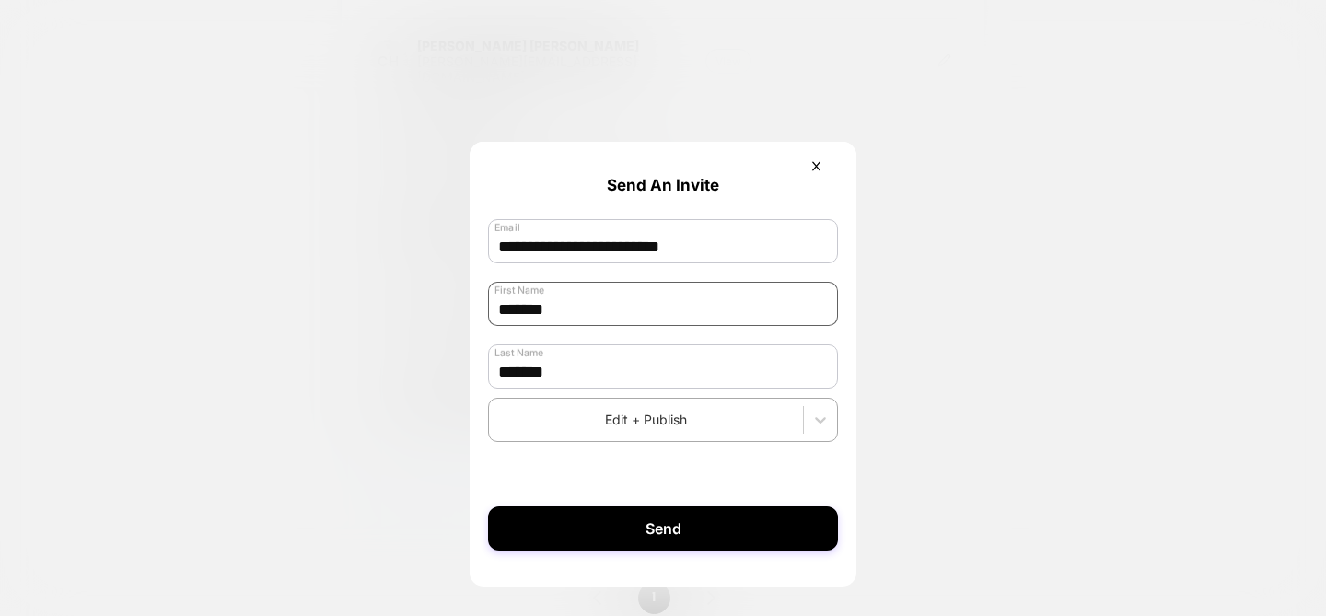
type input "**********"
click at [612, 303] on input "*******" at bounding box center [663, 304] width 350 height 44
type input "*****"
click at [569, 373] on input "*******" at bounding box center [663, 366] width 350 height 44
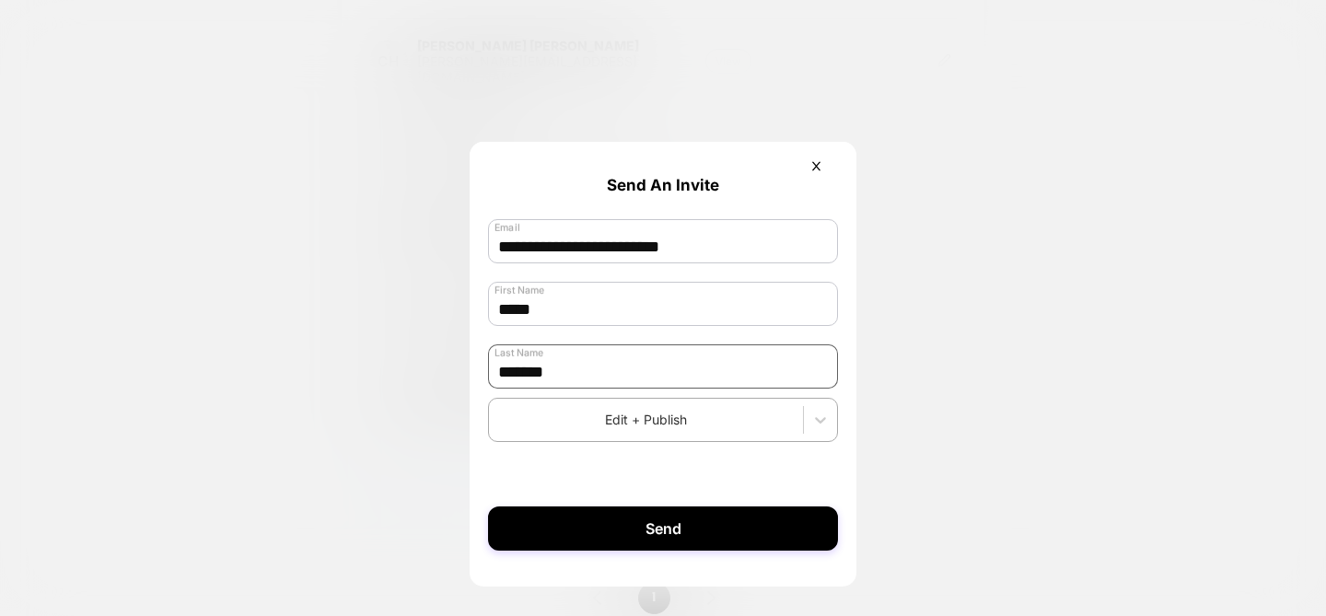
click at [569, 373] on input "*******" at bounding box center [663, 366] width 350 height 44
type input "******"
click at [764, 415] on div at bounding box center [646, 419] width 296 height 19
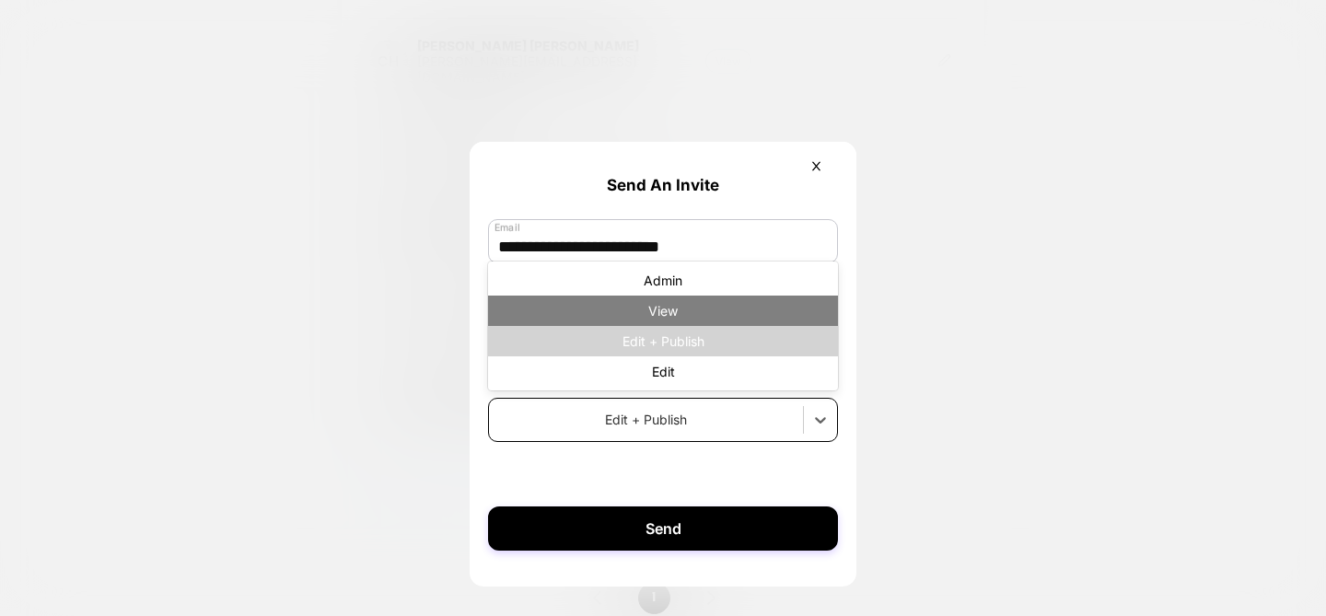
click at [738, 326] on div "View" at bounding box center [663, 311] width 350 height 30
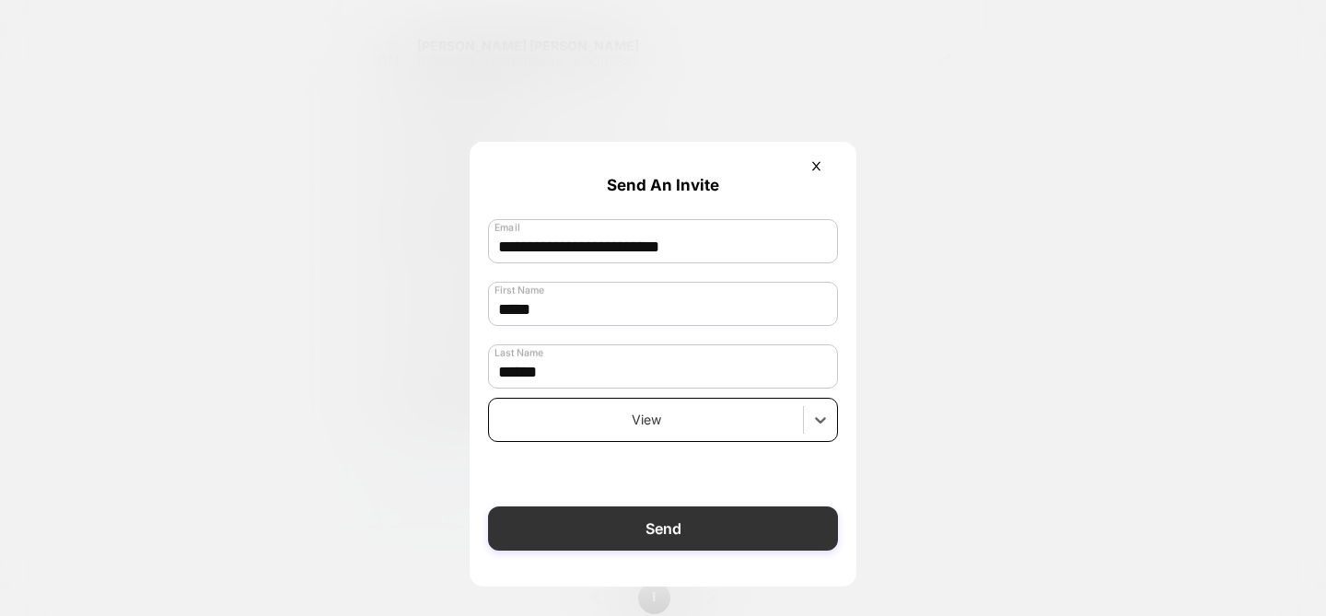
click at [717, 539] on button "Send" at bounding box center [663, 528] width 350 height 44
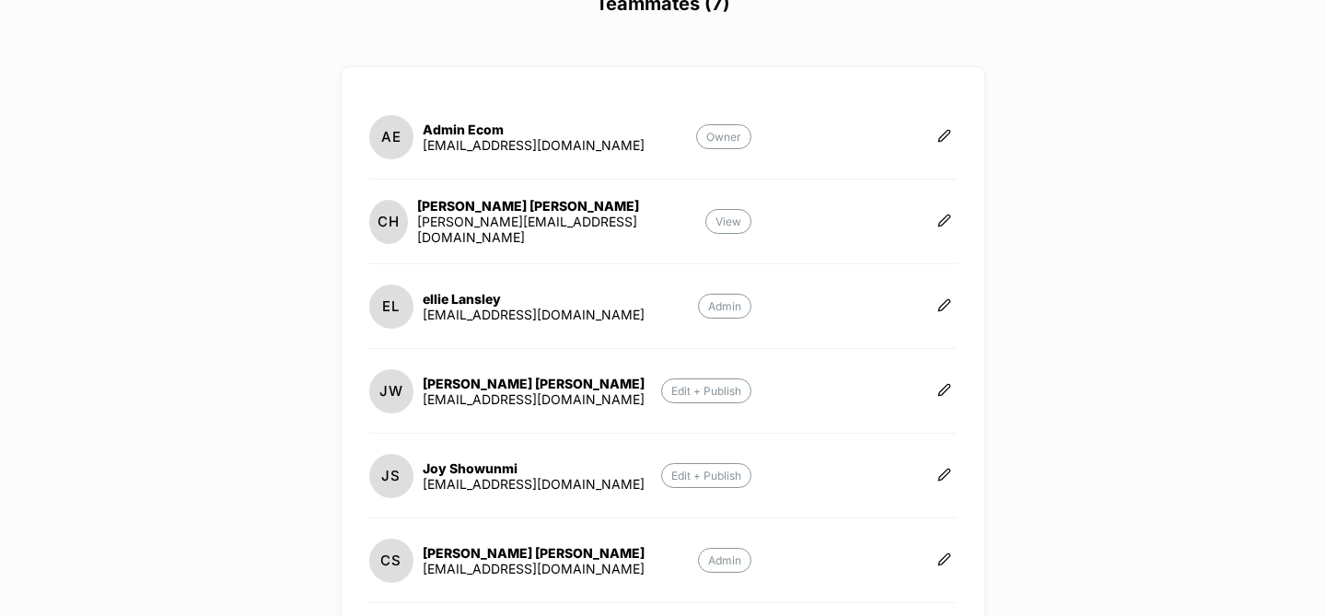
scroll to position [168, 0]
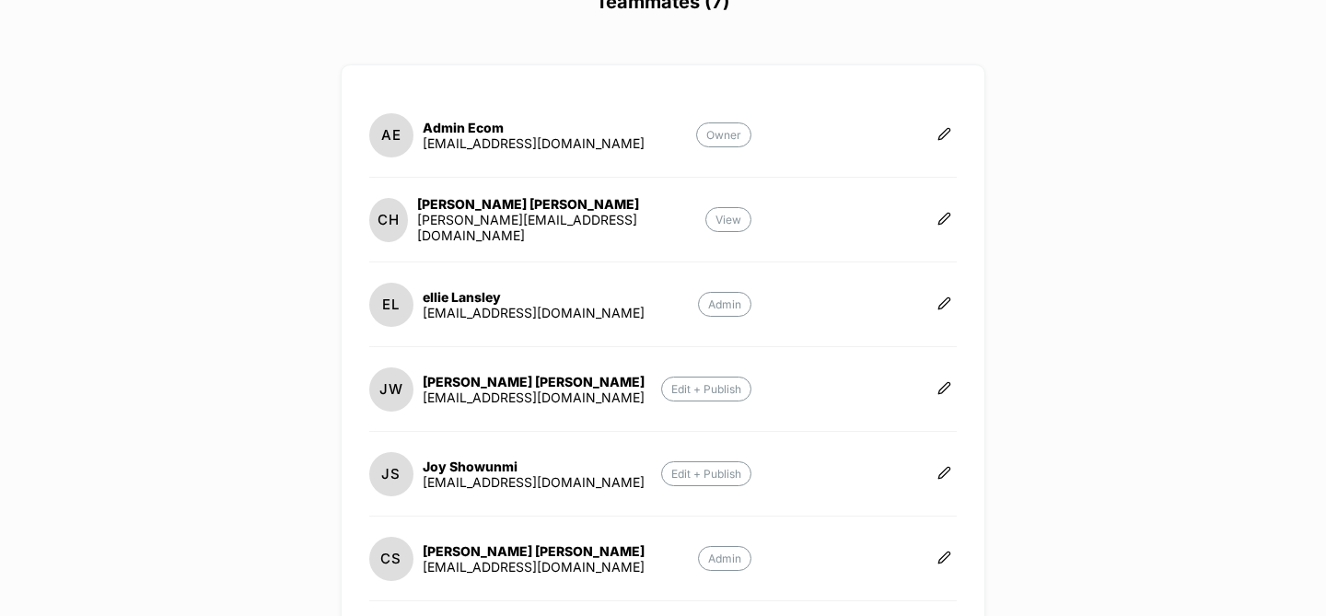
click at [950, 125] on div at bounding box center [944, 134] width 25 height 47
click at [944, 128] on icon at bounding box center [944, 134] width 14 height 14
click at [1178, 132] on div "frenchconnection.com Create New Experience CS Teammates (7) AE Admin Ecom admin…" at bounding box center [663, 308] width 1326 height 616
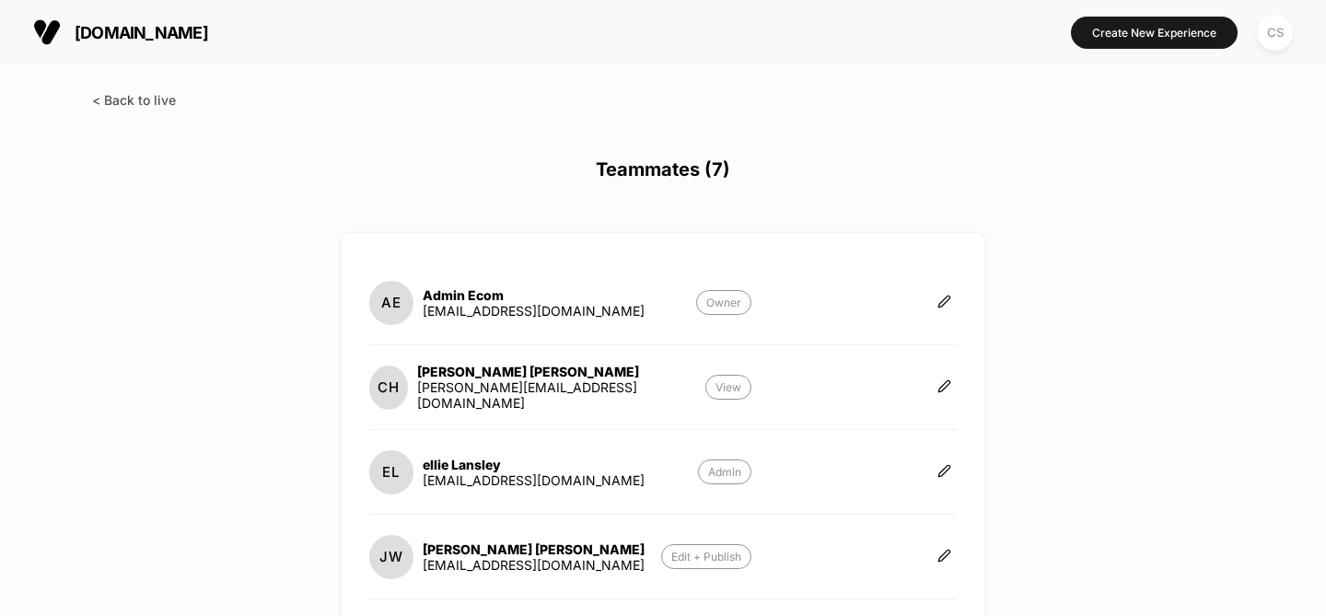
click at [162, 102] on span at bounding box center [134, 100] width 84 height 16
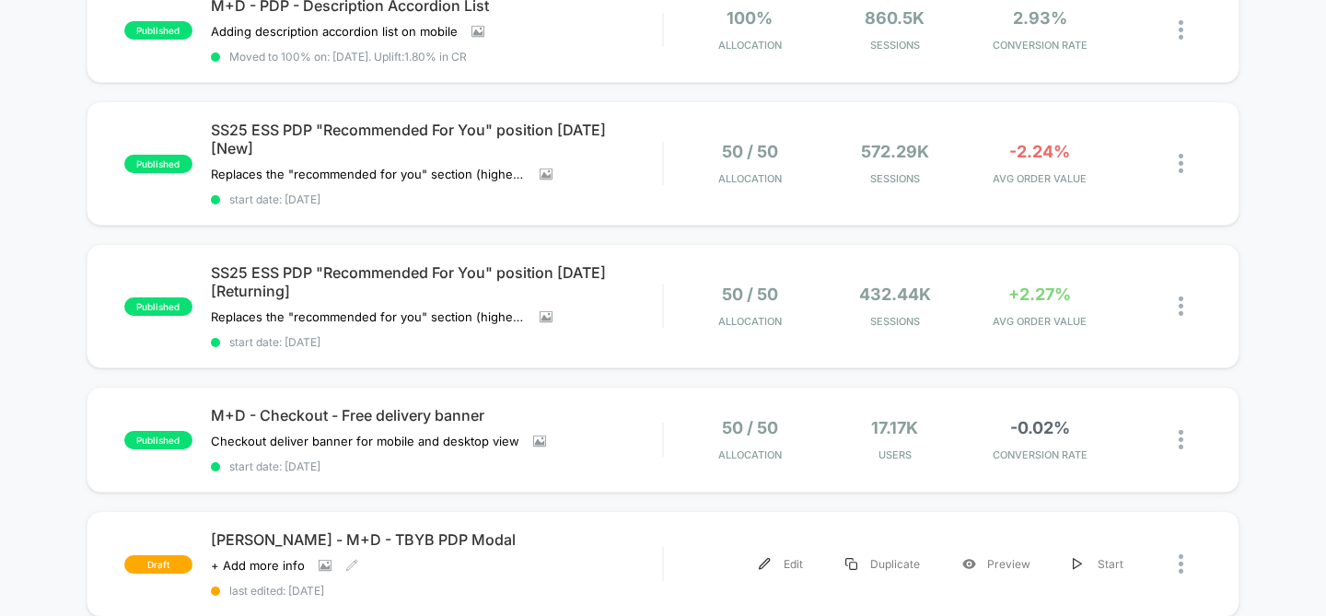
scroll to position [1295, 0]
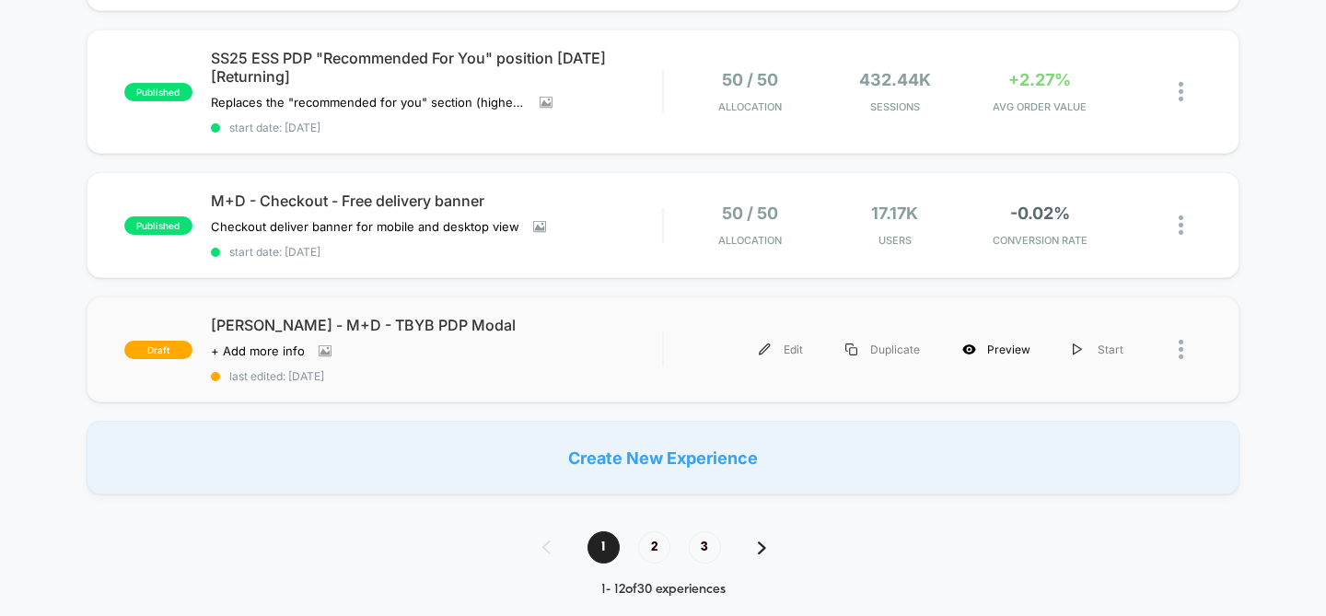
click at [983, 329] on div "Preview" at bounding box center [996, 349] width 110 height 41
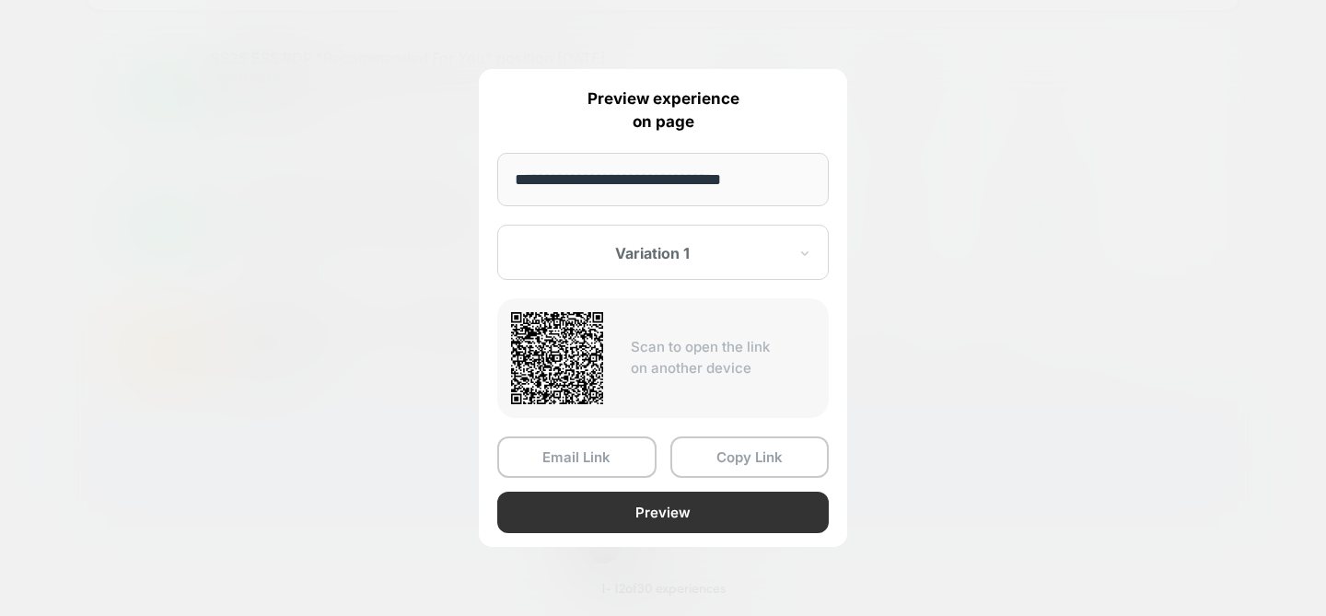
click at [732, 494] on button "Preview" at bounding box center [662, 512] width 331 height 41
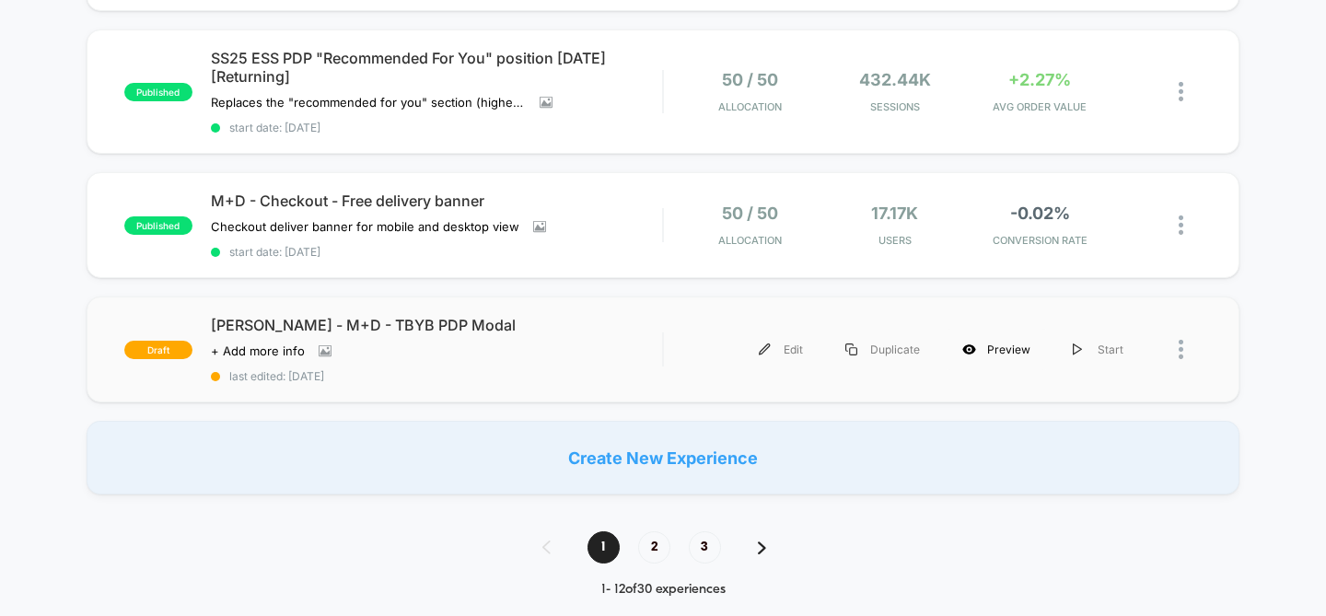
click at [991, 333] on div "Preview" at bounding box center [996, 349] width 110 height 41
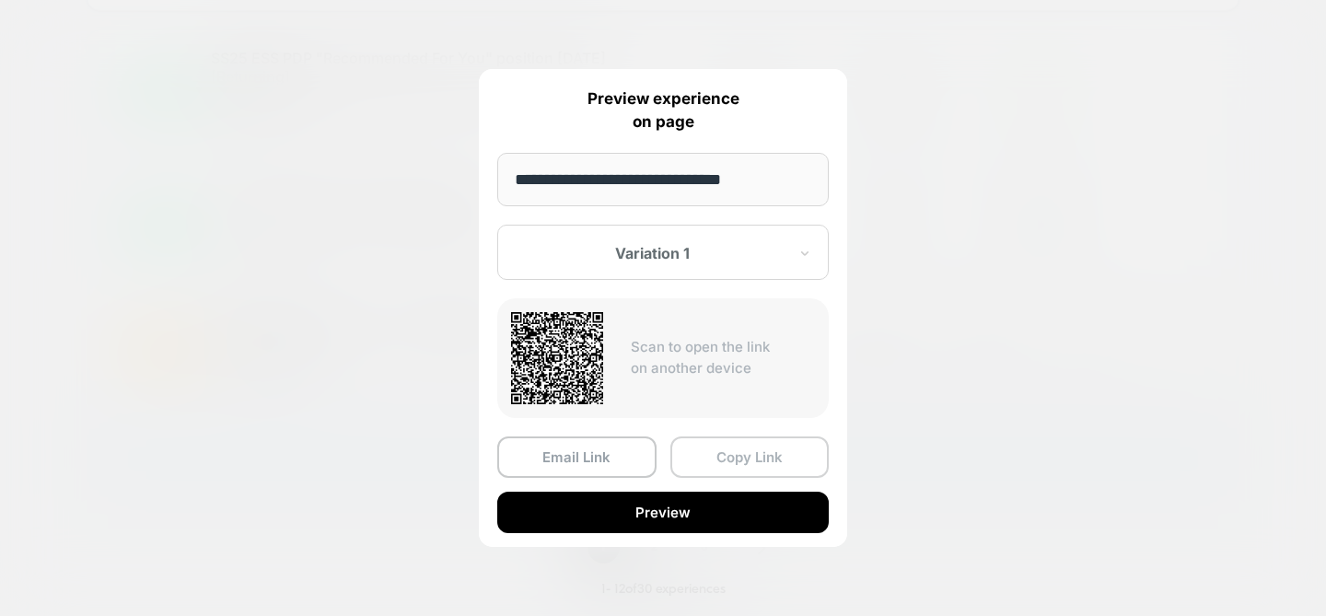
click at [706, 460] on button "Copy Link" at bounding box center [749, 456] width 159 height 41
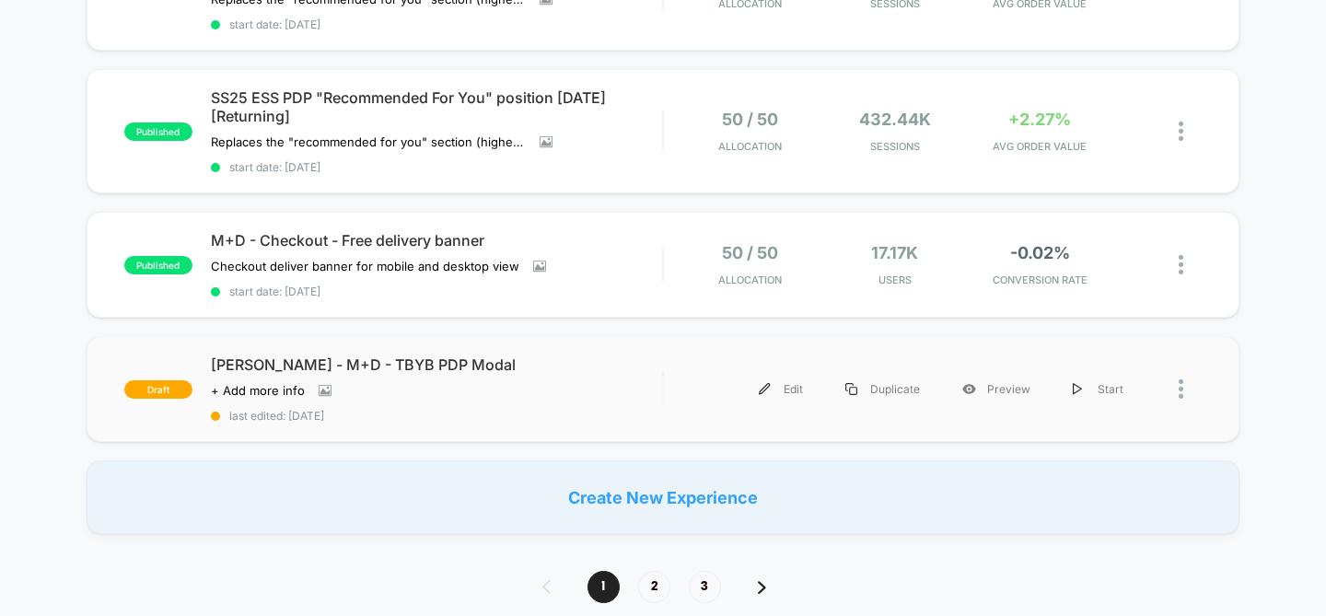
scroll to position [1272, 0]
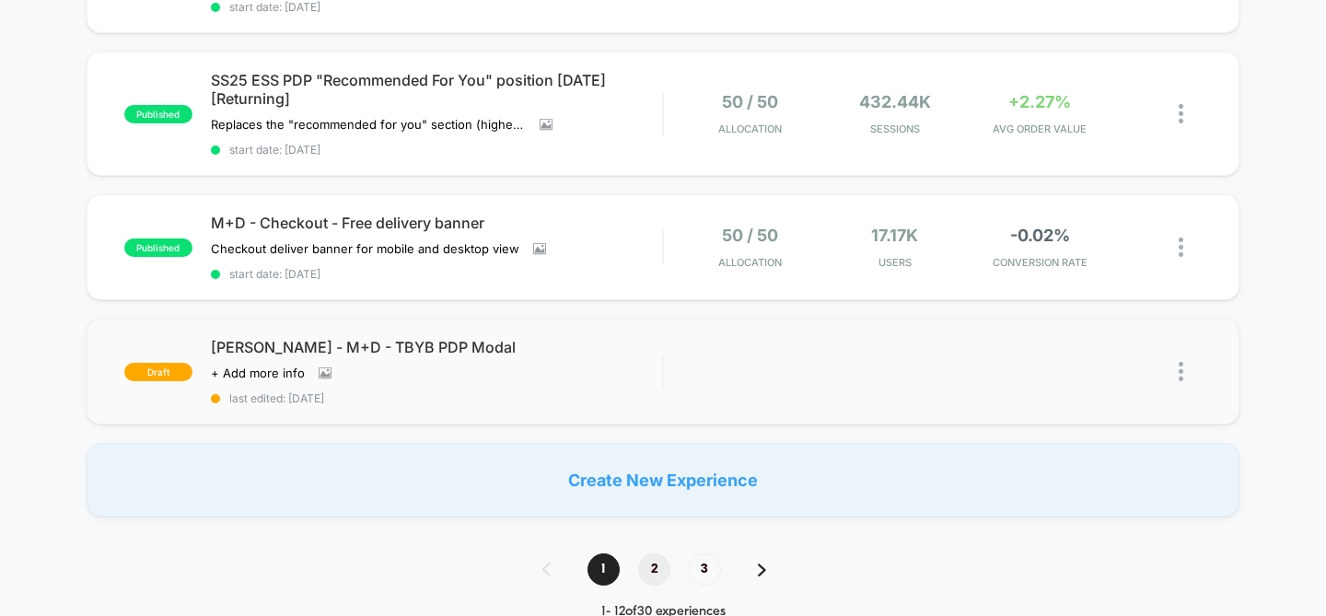
click at [648, 553] on span "2" at bounding box center [654, 569] width 32 height 32
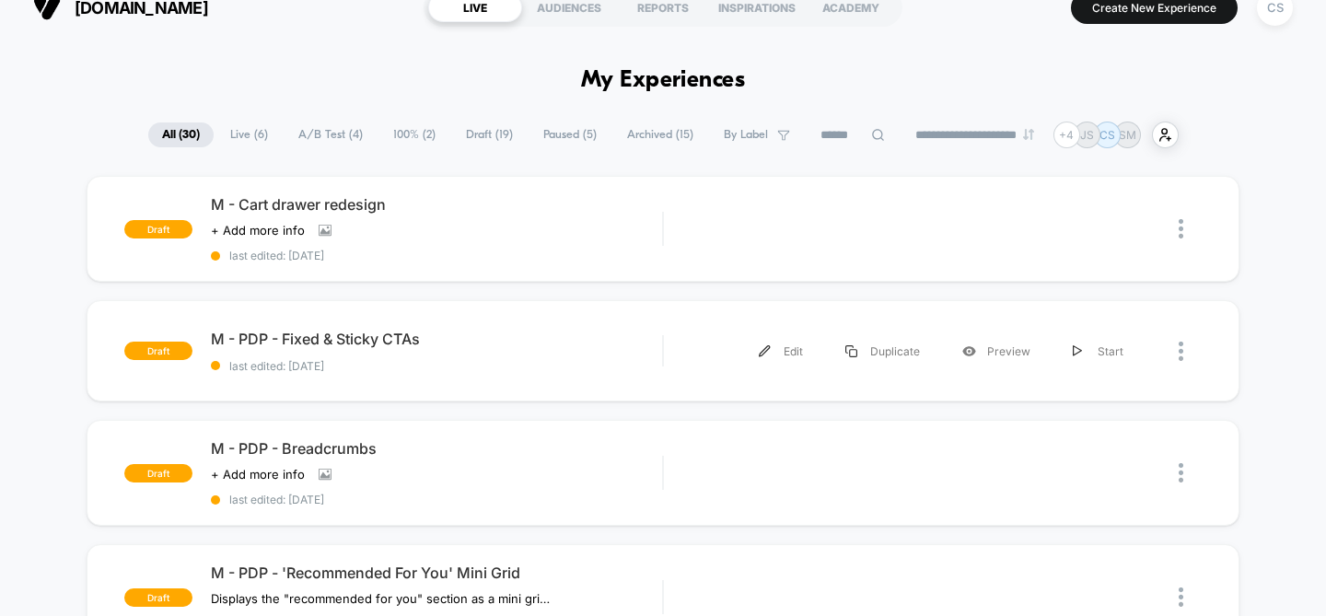
scroll to position [0, 0]
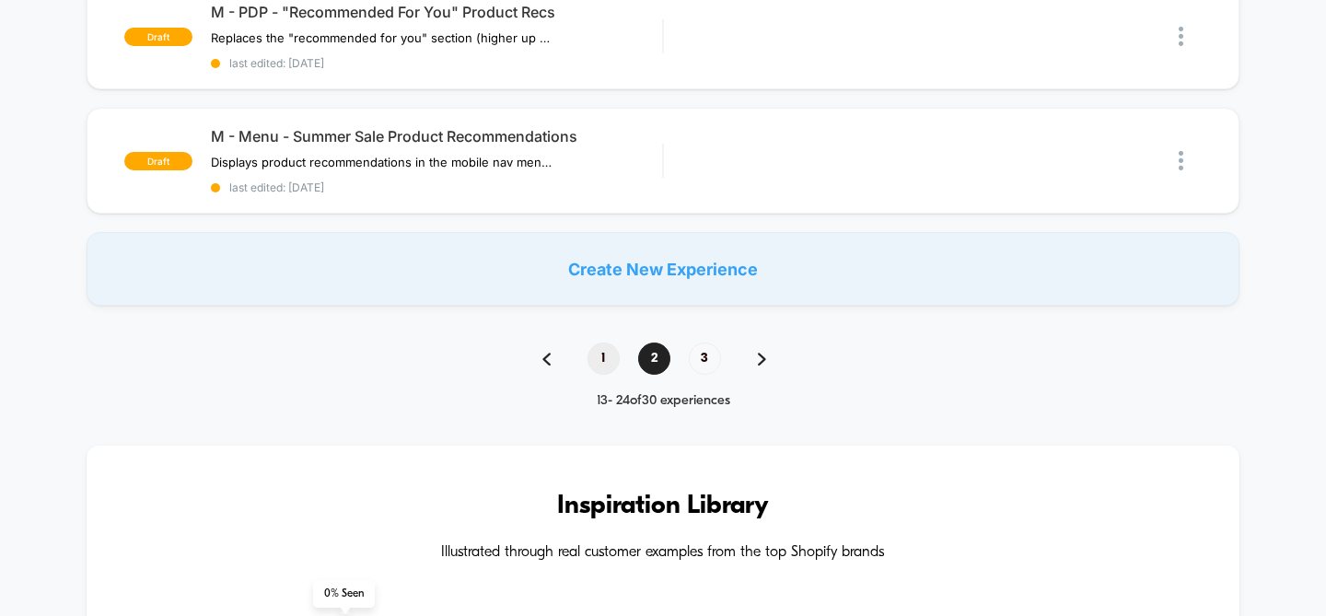
click at [606, 355] on span "1" at bounding box center [603, 359] width 32 height 32
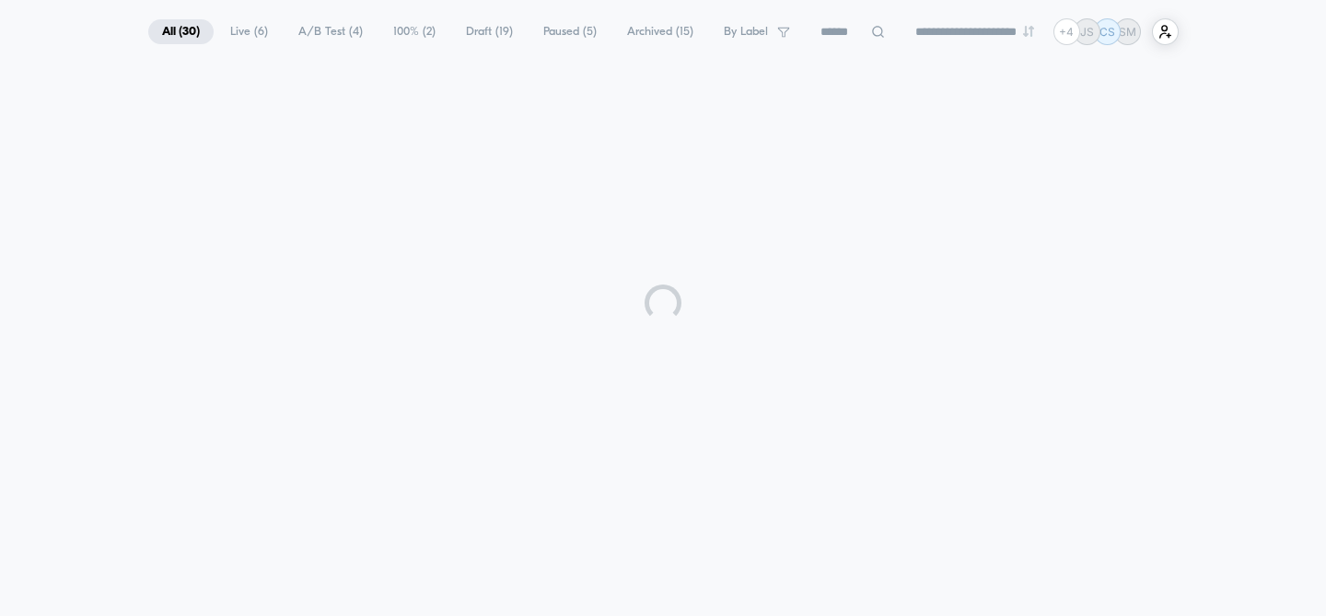
scroll to position [1481, 0]
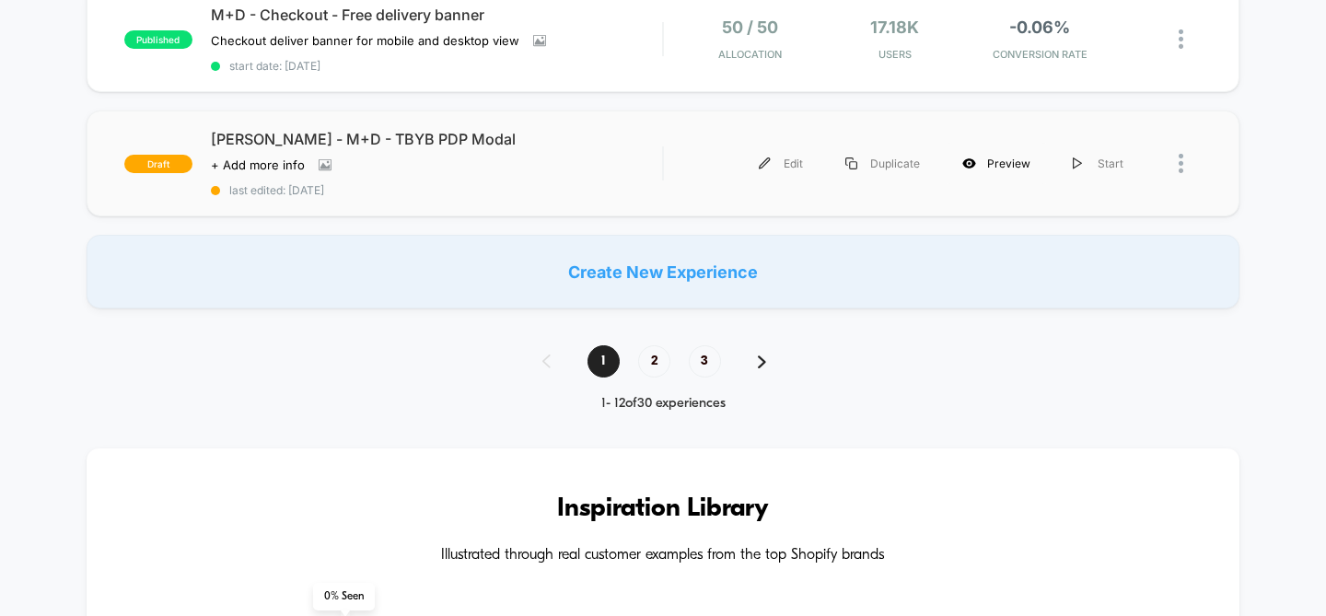
click at [987, 155] on div "Preview" at bounding box center [996, 163] width 110 height 41
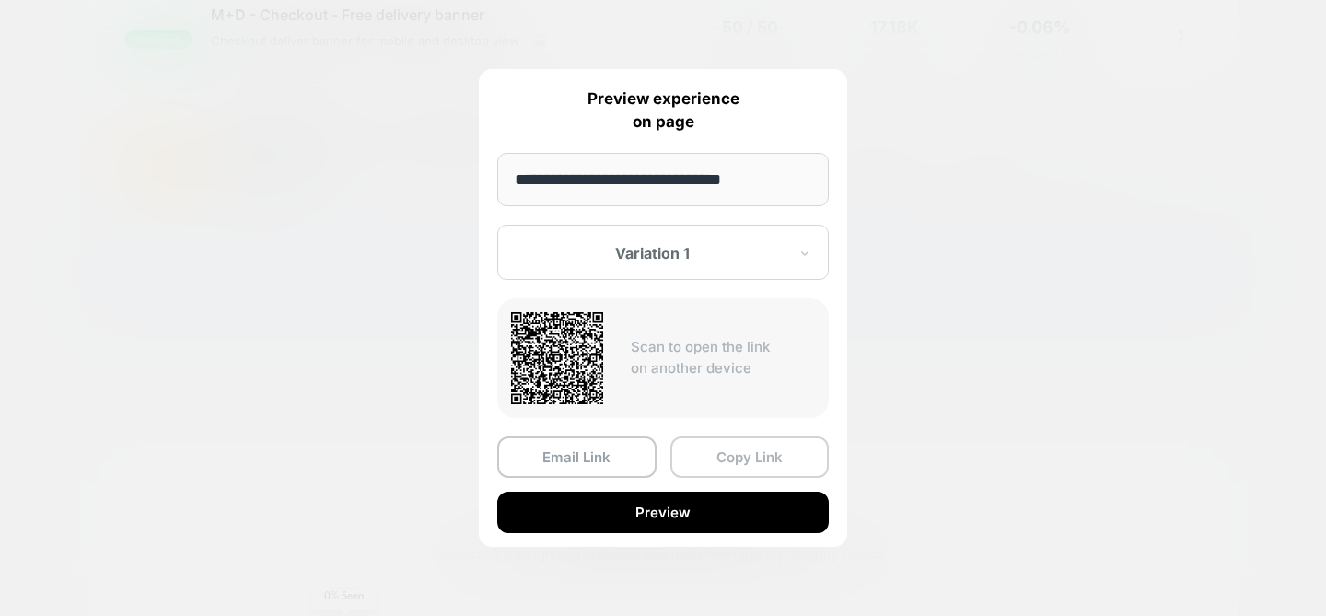
click at [694, 449] on button "Copy Link" at bounding box center [749, 456] width 159 height 41
